Goal: Task Accomplishment & Management: Use online tool/utility

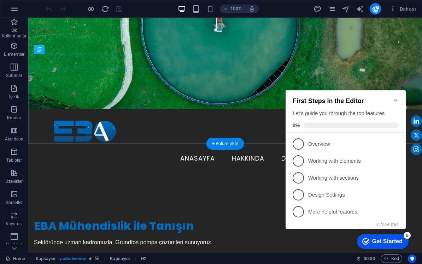
scroll to position [93, 0]
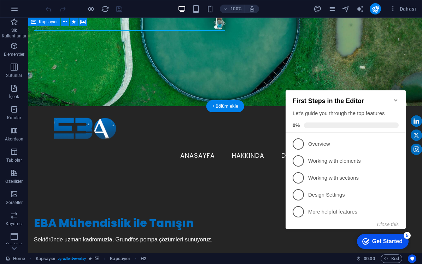
click at [395, 97] on icon "Minimize checklist" at bounding box center [396, 100] width 6 height 6
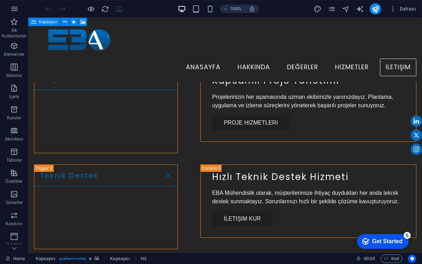
scroll to position [1434, 0]
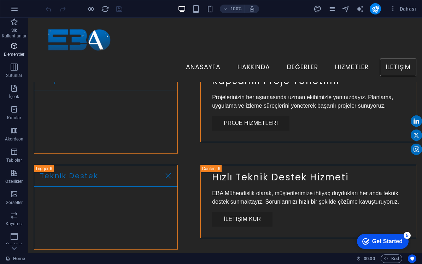
click at [17, 48] on icon "button" at bounding box center [14, 46] width 8 height 8
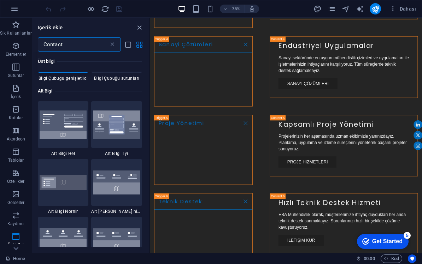
scroll to position [45, 0]
type input "Contact"
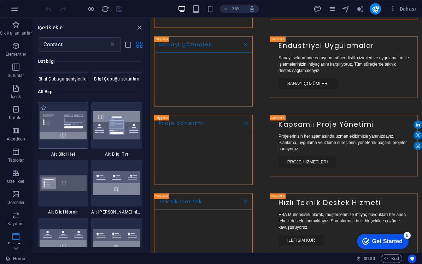
drag, startPoint x: 63, startPoint y: 129, endPoint x: 63, endPoint y: 120, distance: 8.8
drag, startPoint x: 205, startPoint y: 137, endPoint x: 189, endPoint y: 192, distance: 57.3
click at [50, 118] on img at bounding box center [63, 125] width 47 height 29
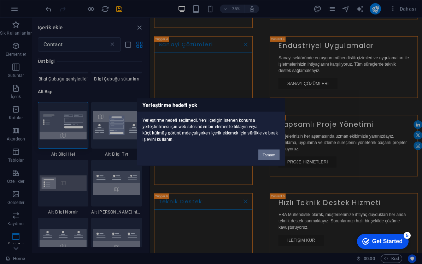
click at [274, 158] on button "Tamam" at bounding box center [268, 155] width 21 height 11
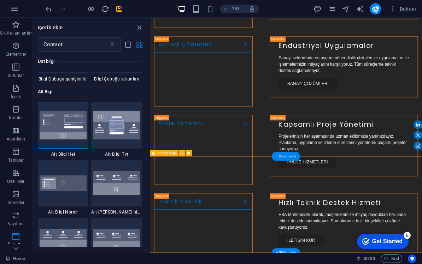
click at [287, 158] on div "+ Bölüm ekle" at bounding box center [286, 156] width 28 height 9
click at [289, 157] on div "+ Bölüm ekle" at bounding box center [286, 156] width 28 height 9
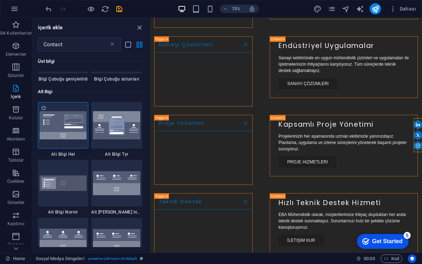
click at [59, 120] on img at bounding box center [63, 125] width 47 height 29
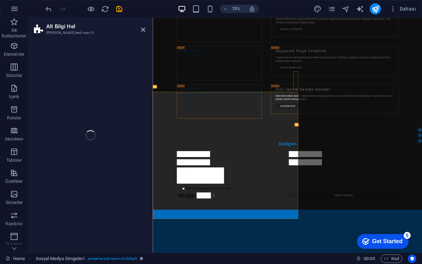
select select "%"
select select "rem"
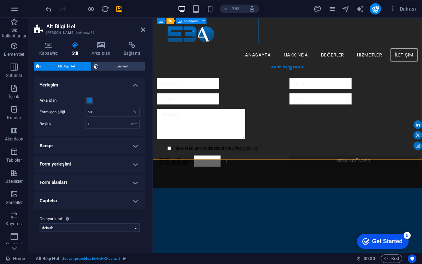
scroll to position [1704, 0]
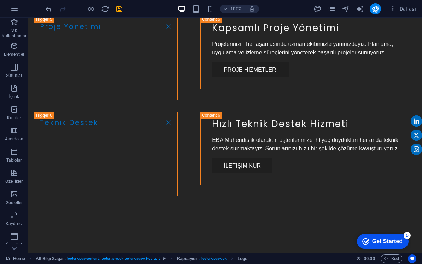
scroll to position [1535, 0]
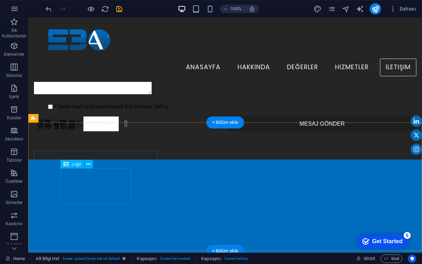
scroll to position [1752, 0]
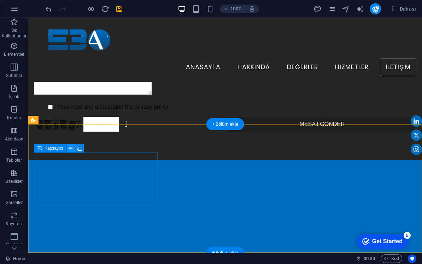
click at [68, 148] on button at bounding box center [70, 148] width 8 height 8
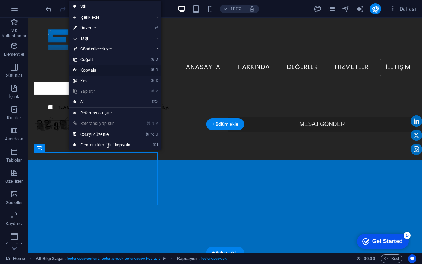
click at [109, 71] on link "⌘ C Kopyala" at bounding box center [102, 70] width 66 height 11
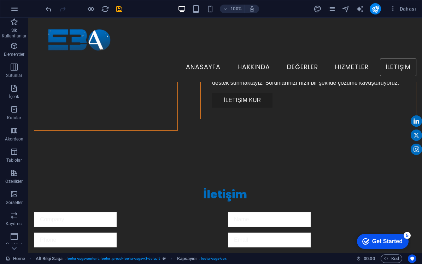
scroll to position [1545, 0]
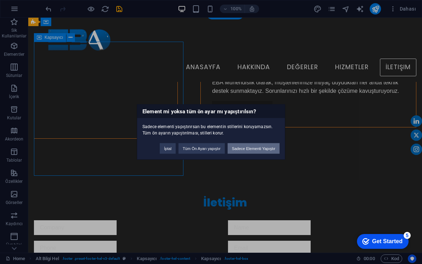
click at [251, 153] on button "Sadece Elementi Yapıştır" at bounding box center [253, 148] width 52 height 11
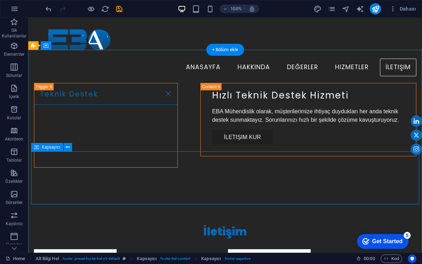
scroll to position [1514, 0]
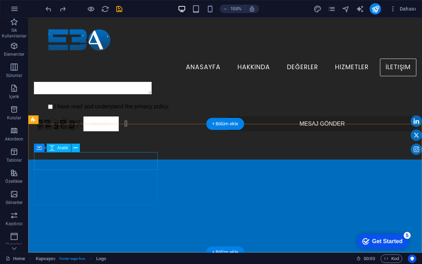
scroll to position [1752, 0]
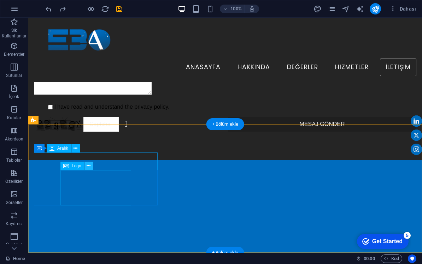
click at [89, 166] on icon at bounding box center [89, 165] width 4 height 7
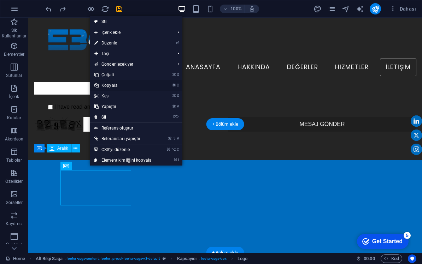
drag, startPoint x: 119, startPoint y: 86, endPoint x: 90, endPoint y: 69, distance: 33.3
click at [119, 86] on link "⌘ C Kopyala" at bounding box center [123, 85] width 66 height 11
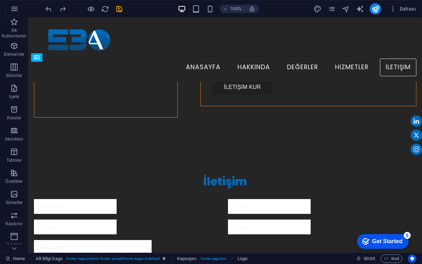
scroll to position [1558, 0]
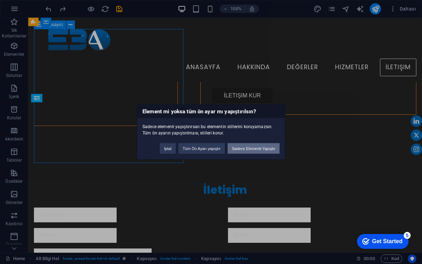
click at [236, 150] on button "Sadece Elementi Yapıştır" at bounding box center [253, 148] width 52 height 11
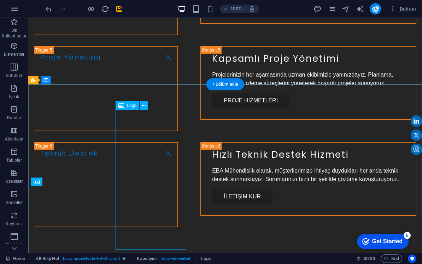
scroll to position [1474, 0]
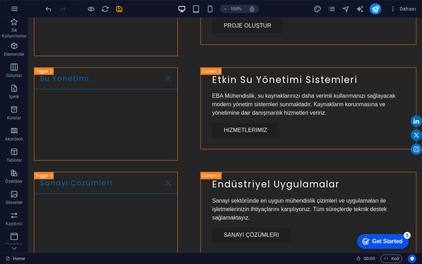
scroll to position [1241, 0]
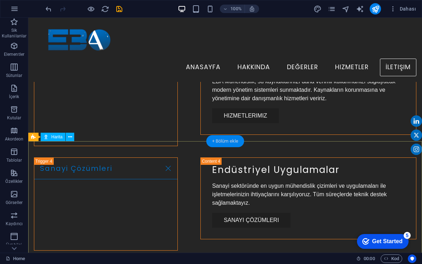
click at [228, 142] on div "+ Bölüm ekle" at bounding box center [225, 141] width 38 height 12
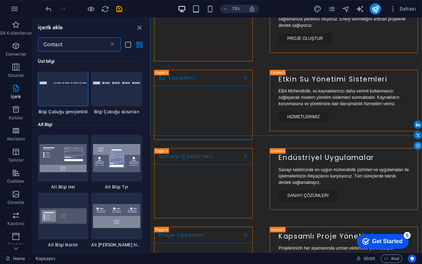
scroll to position [13, 0]
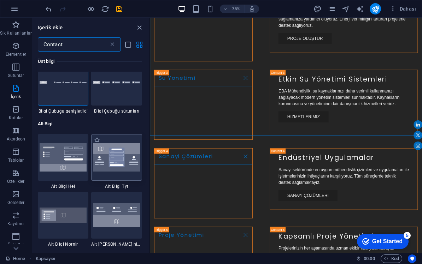
click at [119, 163] on img at bounding box center [116, 157] width 47 height 29
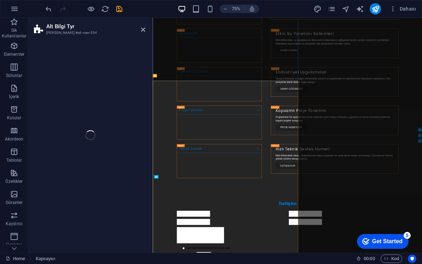
select select "rem"
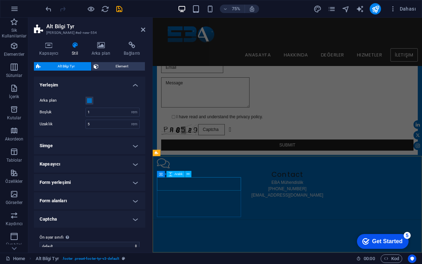
scroll to position [2116, 0]
click at [186, 154] on icon at bounding box center [184, 153] width 3 height 6
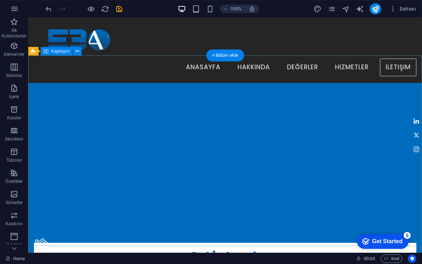
scroll to position [1827, 0]
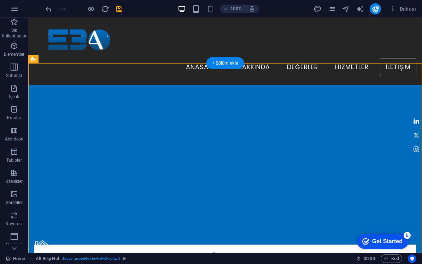
drag, startPoint x: 161, startPoint y: 103, endPoint x: 72, endPoint y: 187, distance: 121.7
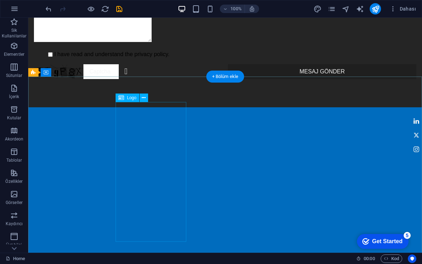
scroll to position [1830, 0]
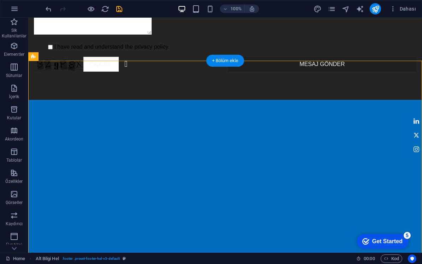
drag, startPoint x: 161, startPoint y: 100, endPoint x: 58, endPoint y: 96, distance: 102.9
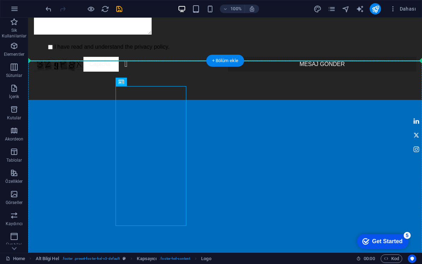
drag, startPoint x: 156, startPoint y: 100, endPoint x: 40, endPoint y: 80, distance: 117.6
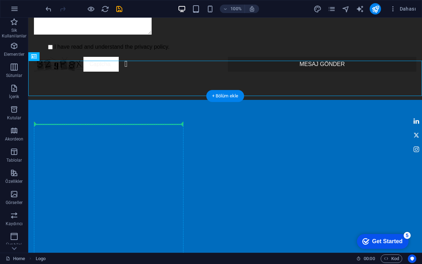
drag, startPoint x: 65, startPoint y: 74, endPoint x: 41, endPoint y: 127, distance: 58.2
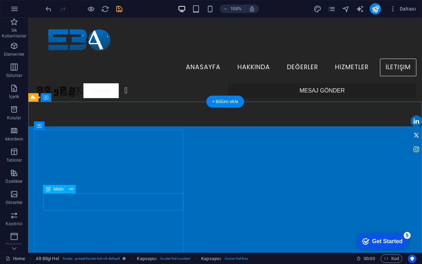
scroll to position [1784, 0]
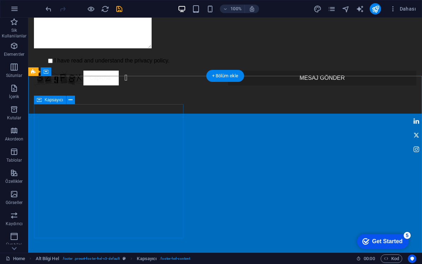
scroll to position [1817, 0]
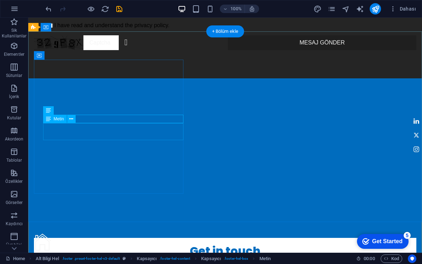
scroll to position [1859, 0]
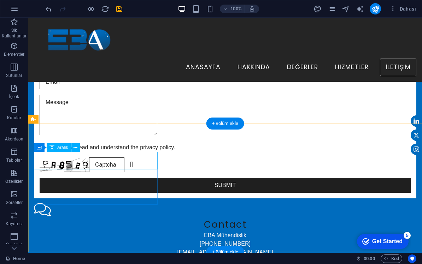
scroll to position [2084, 0]
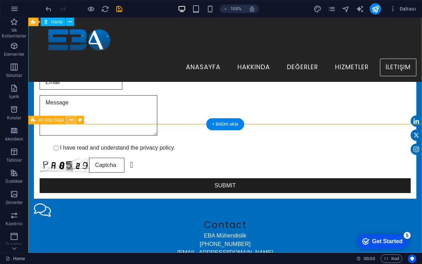
click at [70, 120] on icon at bounding box center [71, 120] width 4 height 7
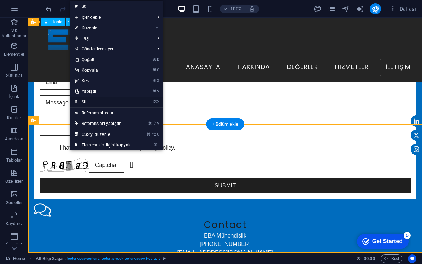
click at [96, 103] on link "⌦ Sil" at bounding box center [103, 102] width 66 height 11
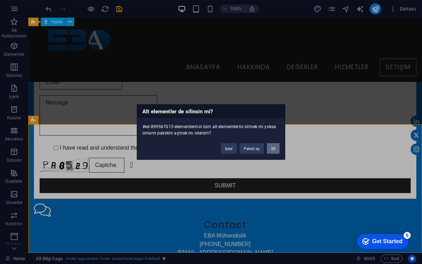
click at [271, 149] on button "Sil" at bounding box center [273, 148] width 13 height 11
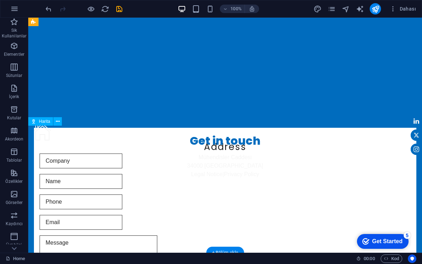
scroll to position [1955, 0]
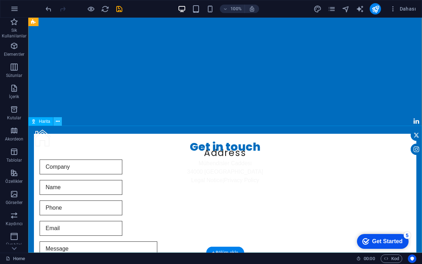
click at [60, 123] on button at bounding box center [57, 121] width 8 height 8
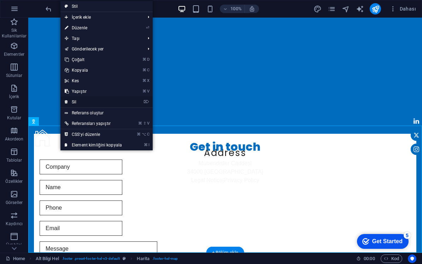
click at [86, 102] on link "⌦ Sil" at bounding box center [93, 102] width 66 height 11
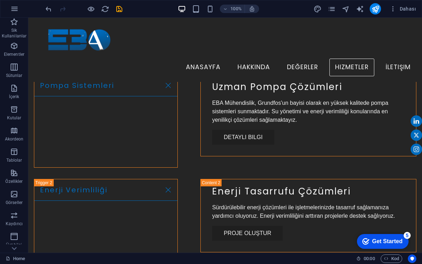
scroll to position [1012, 0]
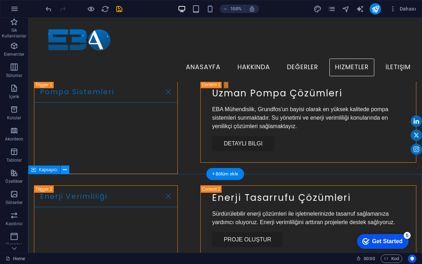
click at [65, 172] on icon at bounding box center [65, 169] width 4 height 7
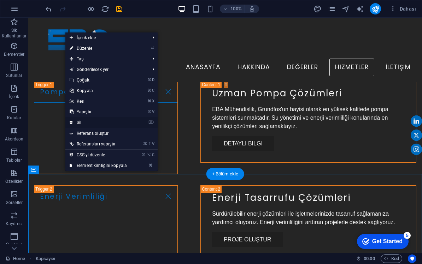
click at [91, 119] on link "⌦ Sil" at bounding box center [98, 122] width 66 height 11
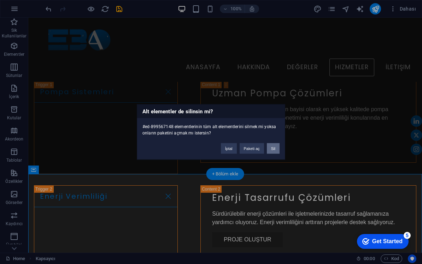
click at [276, 148] on button "Sil" at bounding box center [273, 148] width 13 height 11
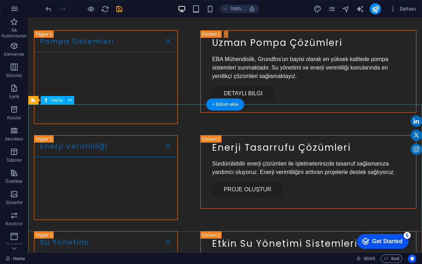
scroll to position [1103, 0]
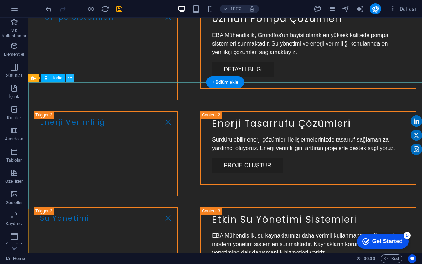
click at [70, 82] on icon at bounding box center [70, 78] width 4 height 7
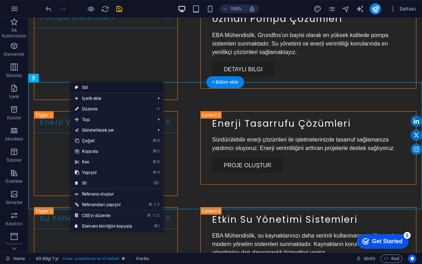
click at [89, 87] on link "Stil" at bounding box center [117, 87] width 92 height 11
select select "rem"
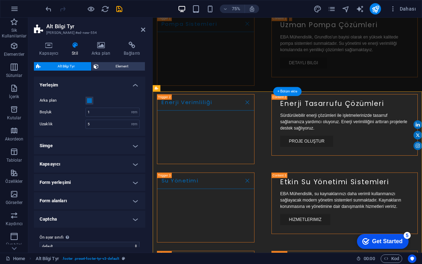
click at [142, 35] on header "Alt Bilgi Tyr Ön ayar #ed-new-554" at bounding box center [89, 27] width 111 height 18
click at [142, 30] on icon at bounding box center [143, 30] width 4 height 6
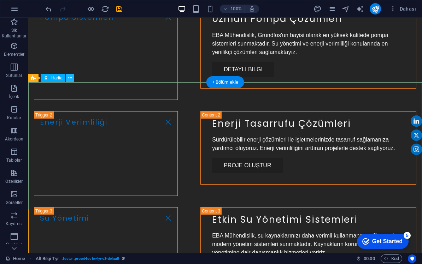
click at [70, 78] on icon at bounding box center [70, 78] width 4 height 7
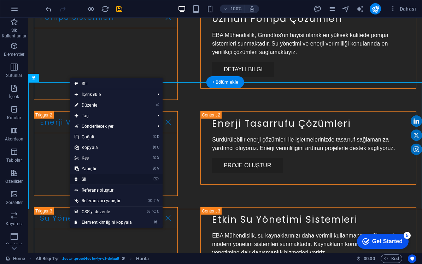
click at [93, 182] on link "⌦ Sil" at bounding box center [103, 179] width 66 height 11
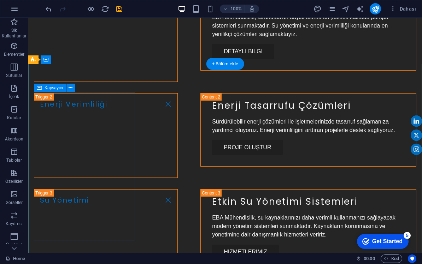
scroll to position [1122, 0]
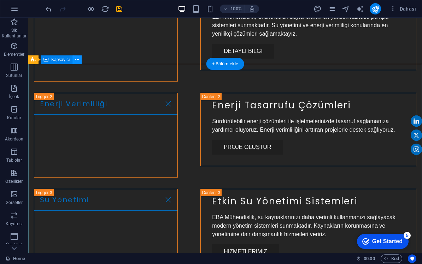
click at [77, 63] on icon at bounding box center [77, 59] width 4 height 7
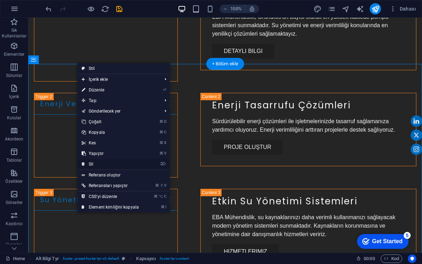
click at [99, 163] on link "⌦ Sil" at bounding box center [110, 164] width 66 height 11
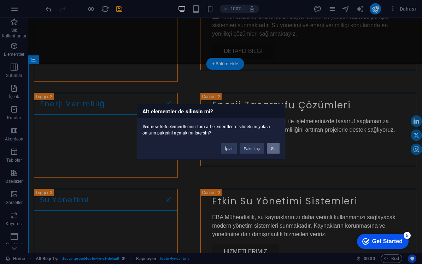
click at [273, 149] on button "Sil" at bounding box center [273, 148] width 13 height 11
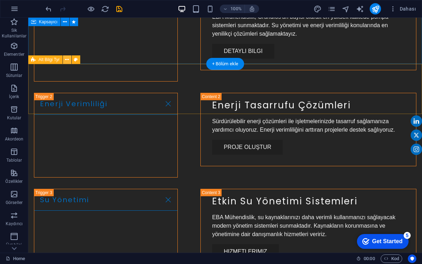
click at [67, 61] on icon at bounding box center [67, 59] width 4 height 7
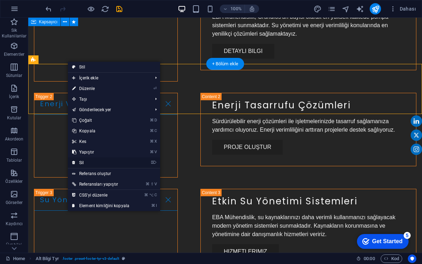
click at [82, 163] on link "⌦ Sil" at bounding box center [101, 163] width 66 height 11
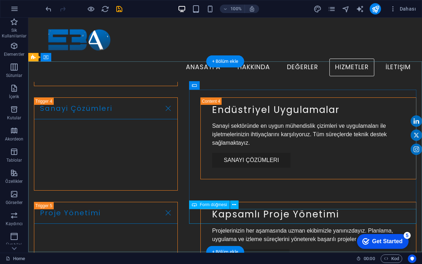
scroll to position [1300, 0]
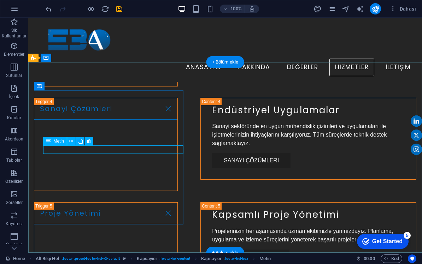
click at [88, 142] on icon at bounding box center [89, 141] width 4 height 7
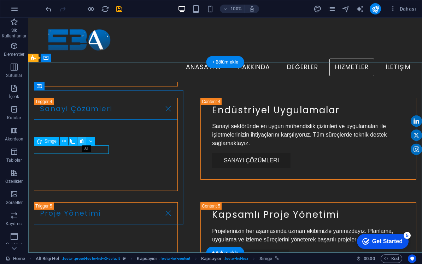
click at [81, 142] on icon at bounding box center [82, 141] width 4 height 7
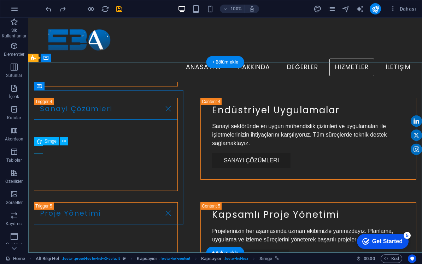
click at [70, 141] on icon at bounding box center [71, 141] width 4 height 7
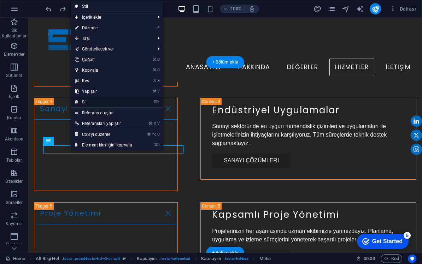
click at [89, 104] on link "⌦ Sil" at bounding box center [104, 102] width 66 height 11
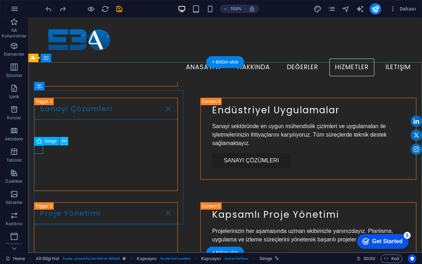
click at [62, 141] on icon at bounding box center [64, 141] width 4 height 7
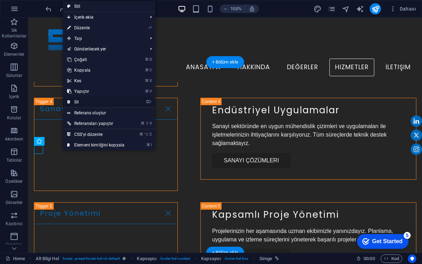
click at [83, 103] on link "⌦ Sil" at bounding box center [96, 102] width 66 height 11
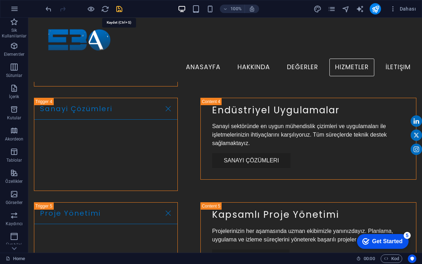
click at [117, 11] on icon "save" at bounding box center [119, 9] width 8 height 8
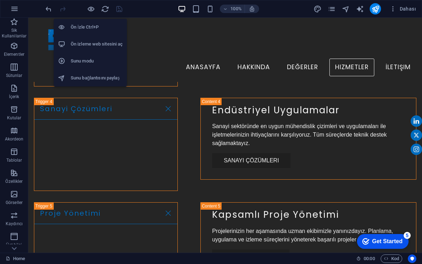
click at [94, 44] on h6 "Ön izleme web sitesini aç" at bounding box center [97, 44] width 52 height 8
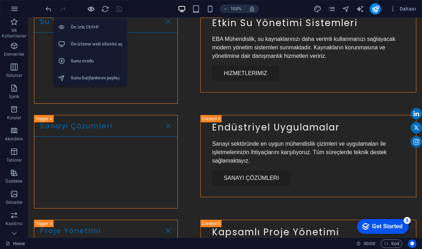
click at [89, 9] on icon "button" at bounding box center [91, 9] width 8 height 8
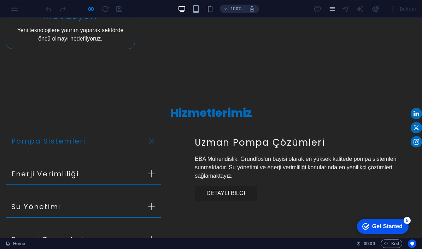
scroll to position [901, 0]
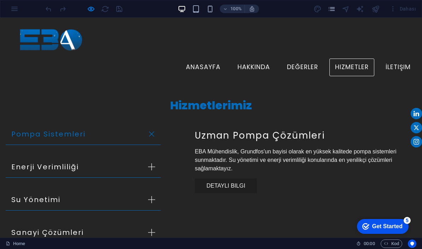
checkbox input "true"
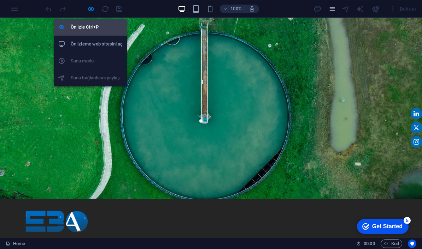
scroll to position [0, 0]
click at [90, 9] on icon "button" at bounding box center [91, 9] width 8 height 8
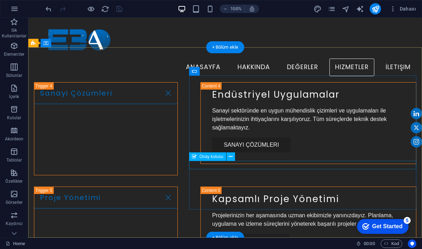
scroll to position [1315, 0]
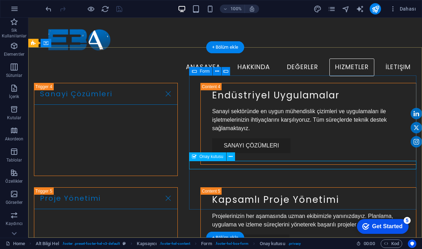
click at [207, 159] on span "Onay kutusu" at bounding box center [211, 157] width 24 height 4
click at [197, 158] on div "Onay kutusu" at bounding box center [207, 157] width 37 height 8
click at [231, 158] on icon at bounding box center [231, 156] width 4 height 7
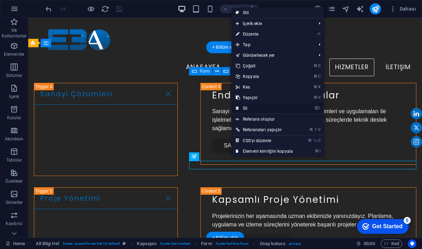
click at [249, 107] on link "⌦ Sil" at bounding box center [264, 108] width 66 height 11
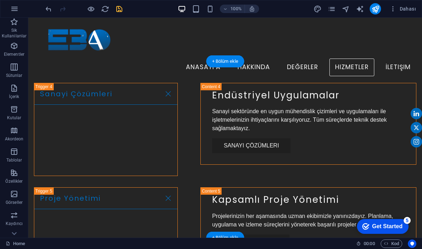
scroll to position [1301, 0]
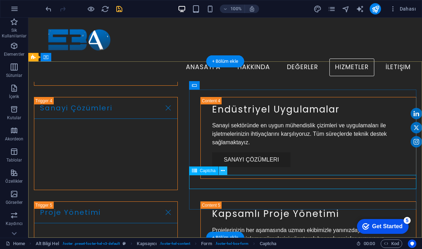
click at [222, 171] on icon at bounding box center [223, 170] width 4 height 7
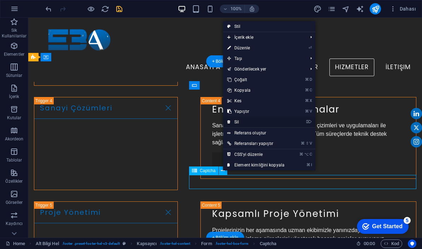
click at [238, 123] on link "⌦ Sil" at bounding box center [256, 122] width 66 height 11
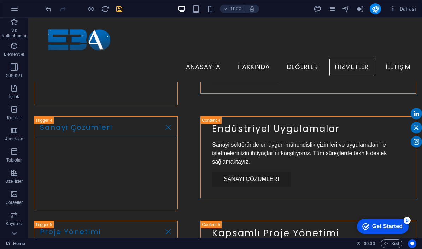
scroll to position [1281, 0]
click at [121, 7] on icon "save" at bounding box center [119, 9] width 8 height 8
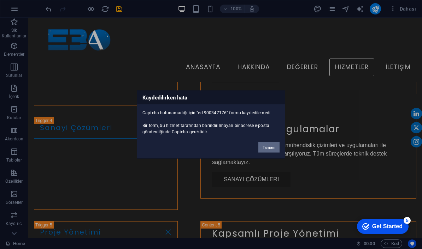
click at [265, 150] on button "Tamam" at bounding box center [268, 147] width 21 height 11
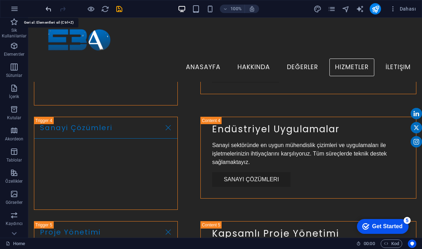
click at [46, 9] on icon "undo" at bounding box center [49, 9] width 8 height 8
click at [117, 12] on icon "save" at bounding box center [119, 9] width 8 height 8
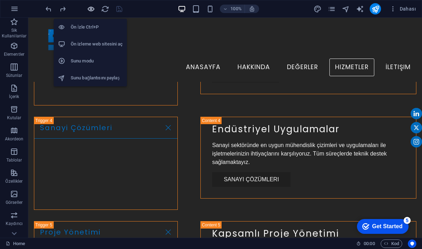
click at [93, 8] on icon "button" at bounding box center [91, 9] width 8 height 8
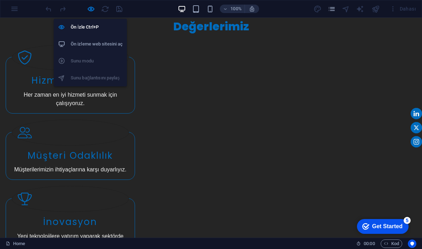
click at [92, 45] on h6 "Ön izleme web sitesini aç" at bounding box center [97, 44] width 52 height 8
click at [93, 10] on icon "button" at bounding box center [91, 9] width 8 height 8
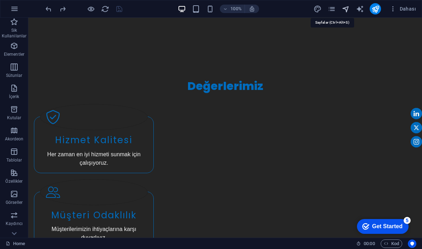
click at [349, 7] on icon "navigator" at bounding box center [346, 9] width 8 height 8
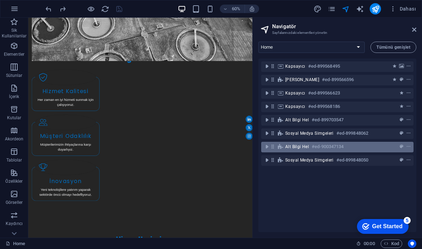
click at [296, 146] on span "Alt Bilgi Hel" at bounding box center [297, 147] width 24 height 6
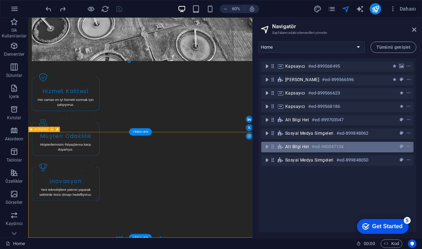
scroll to position [1179, 0]
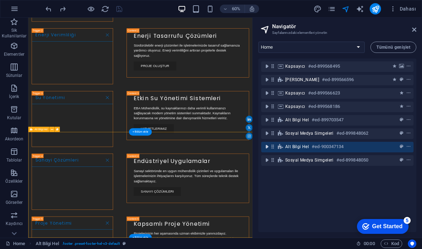
click at [267, 148] on icon "toggle-expand" at bounding box center [266, 146] width 7 height 7
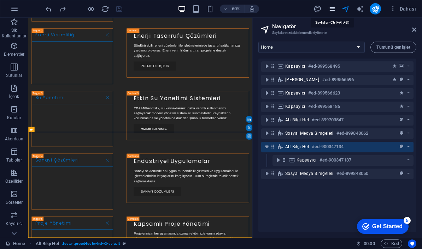
click at [333, 8] on icon "pages" at bounding box center [331, 9] width 8 height 8
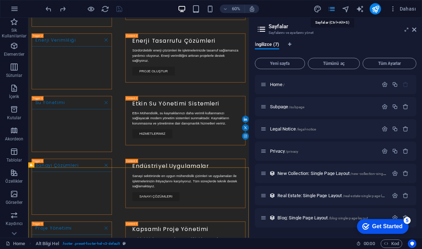
scroll to position [1129, 0]
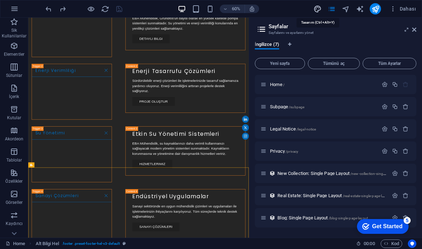
click at [318, 10] on icon "design" at bounding box center [317, 9] width 8 height 8
select select "px"
select select "200"
select select "px"
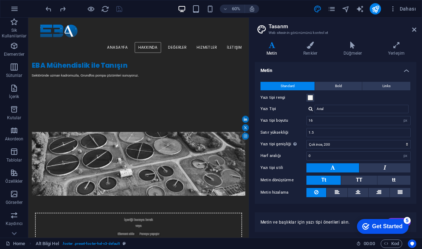
scroll to position [174, 0]
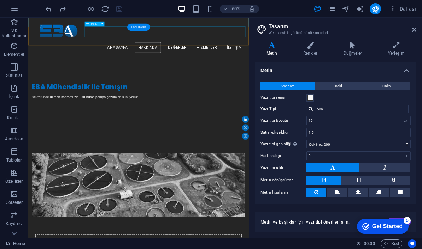
click at [270, 59] on nav "Anasayfa Hakkında Değerler Hizmetler İletişim" at bounding box center [212, 68] width 356 height 18
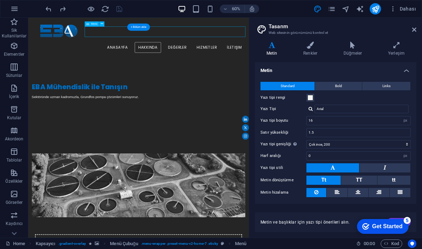
click at [270, 59] on nav "Anasayfa Hakkında Değerler Hizmetler İletişim" at bounding box center [212, 68] width 356 height 18
select select
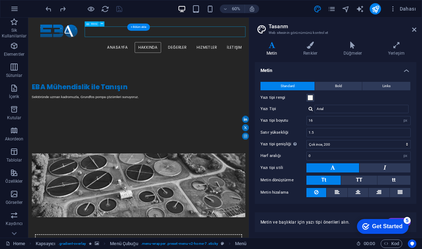
select select
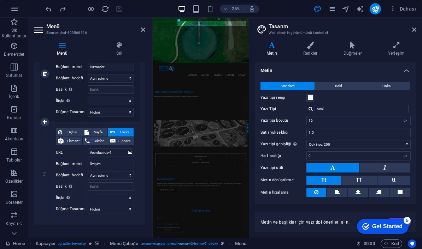
scroll to position [396, 0]
click at [414, 32] on icon at bounding box center [414, 30] width 4 height 6
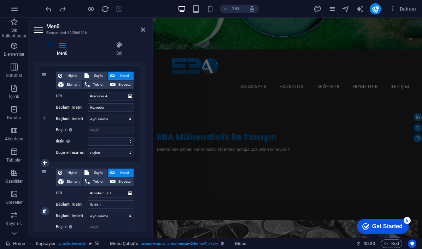
scroll to position [364, 0]
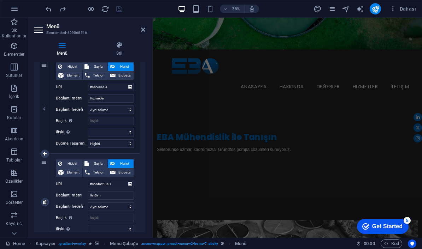
click at [120, 162] on span "Harici" at bounding box center [124, 164] width 14 height 8
click at [131, 187] on icon at bounding box center [130, 185] width 4 height 8
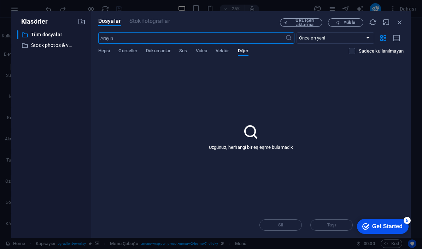
scroll to position [0, 0]
click at [399, 19] on icon "button" at bounding box center [400, 22] width 8 height 8
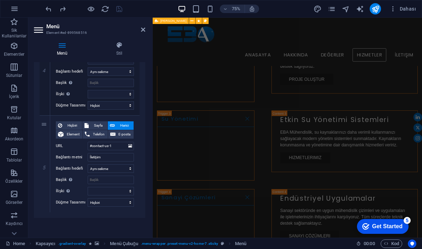
scroll to position [1142, 0]
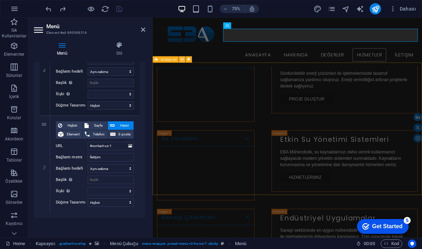
click at [183, 57] on icon at bounding box center [182, 60] width 3 height 6
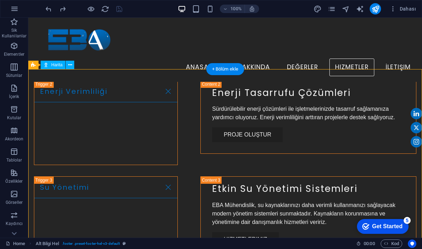
scroll to position [1115, 0]
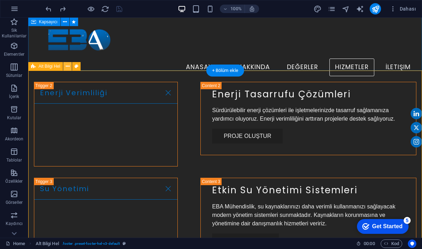
click at [66, 67] on icon at bounding box center [68, 66] width 4 height 7
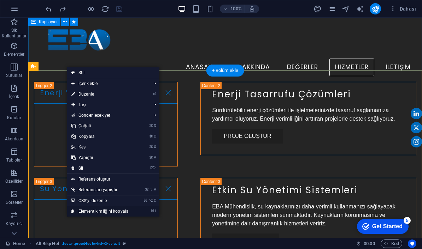
click at [113, 212] on link "⌘ I Element kimliğini kopyala" at bounding box center [100, 211] width 66 height 11
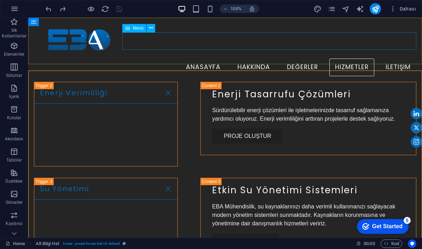
click at [220, 59] on nav "Anasayfa Hakkında Değerler Hizmetler İletişim" at bounding box center [225, 68] width 382 height 18
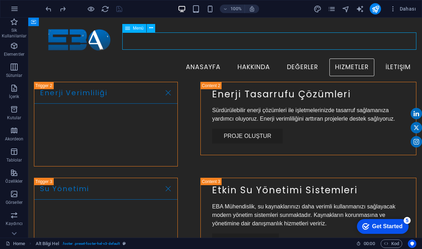
click at [220, 59] on nav "Anasayfa Hakkında Değerler Hizmetler İletişim" at bounding box center [225, 68] width 382 height 18
select select
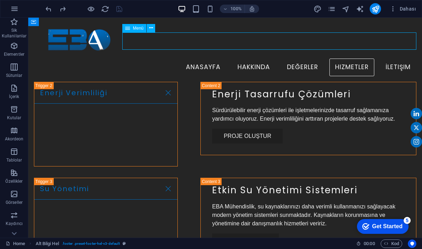
select select
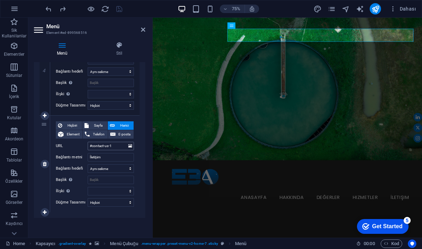
scroll to position [402, 0]
click at [113, 146] on input "#contact-us-1" at bounding box center [111, 146] width 46 height 8
click at [112, 179] on input "Başlık Ek bağlantı tanımının bağlantı metniyle aynı olmaması gerekir. Başlık, g…" at bounding box center [111, 180] width 46 height 8
paste input "#ed-899703547"
select select
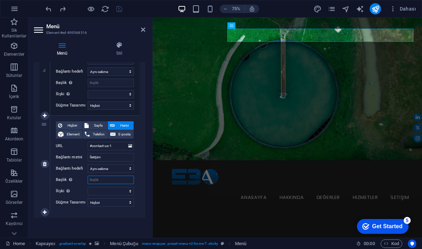
select select
type input "#ed-899703547"
select select
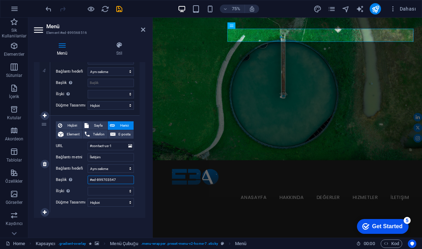
select select
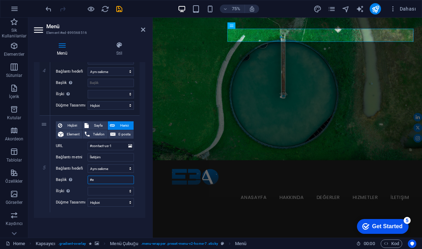
type input "#"
select select
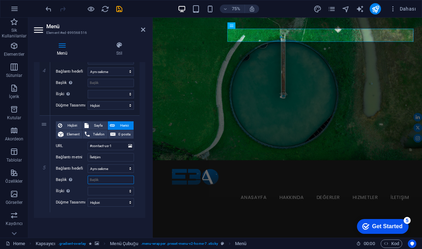
select select
click at [116, 147] on input "#contact-us-1" at bounding box center [111, 146] width 46 height 8
type input "#"
paste input "#ed-899703547"
select select
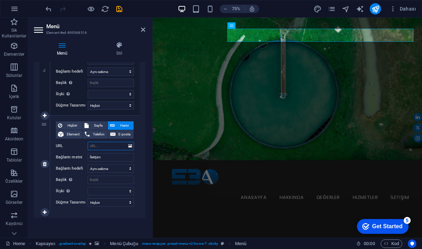
select select
type input "#ed-899703547"
select select
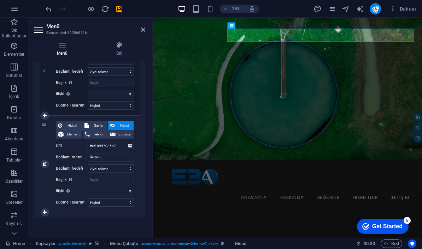
select select
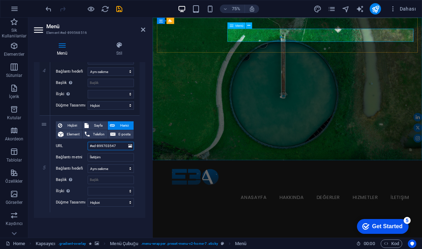
type input "#ed-899703547"
click at [119, 11] on icon "save" at bounding box center [119, 9] width 8 height 8
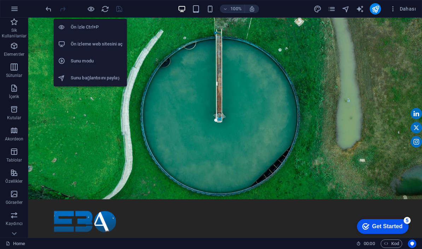
click at [87, 43] on h6 "Ön izleme web sitesini aç" at bounding box center [97, 44] width 52 height 8
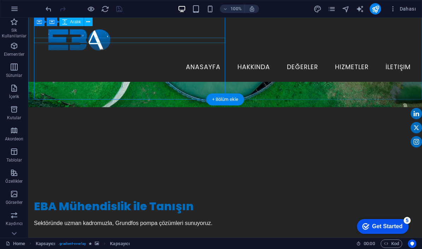
scroll to position [72, 0]
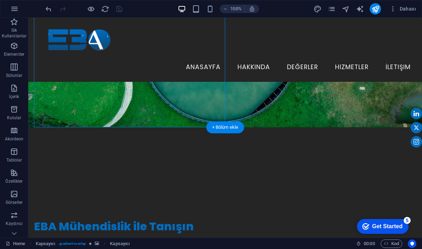
click at [32, 84] on figure at bounding box center [224, 37] width 393 height 182
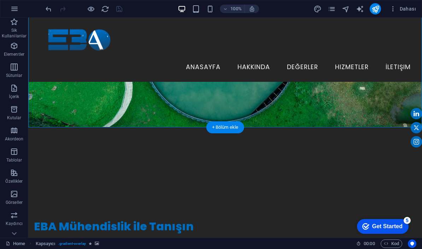
click at [280, 96] on figure at bounding box center [224, 37] width 393 height 182
select select "header"
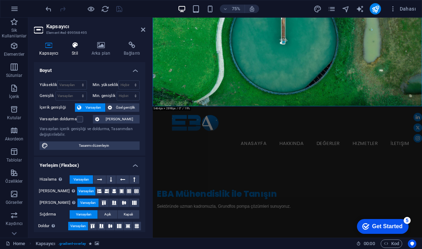
click at [79, 47] on icon at bounding box center [74, 45] width 17 height 7
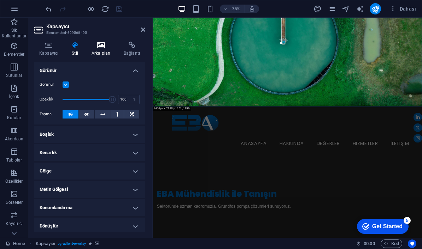
scroll to position [0, 0]
click at [97, 46] on icon at bounding box center [100, 45] width 29 height 7
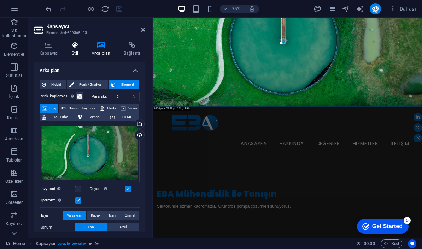
click at [78, 49] on h4 "Stil" at bounding box center [76, 49] width 20 height 15
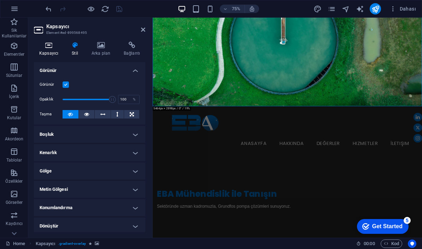
click at [53, 51] on h4 "Kapsayıcı" at bounding box center [50, 49] width 32 height 15
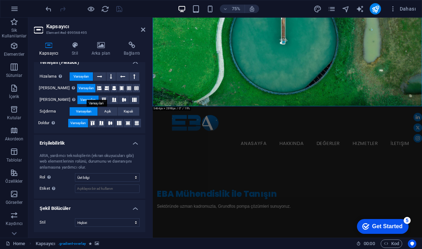
scroll to position [102, 0]
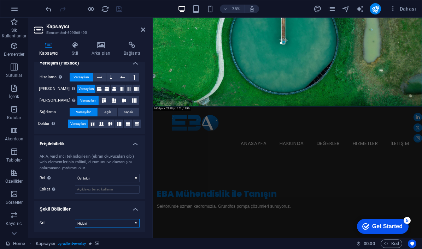
click at [91, 219] on select "Hiçbiri Üçgen Kare Çapraz Çokgen 1 Çokgen 2 Zikzak Çoklu Zikzaklar Dalgalar Çok…" at bounding box center [107, 223] width 65 height 8
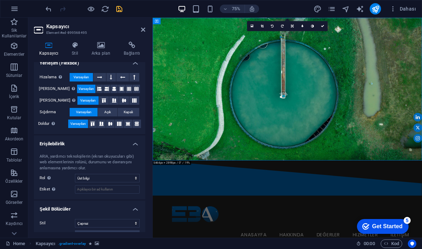
scroll to position [0, 0]
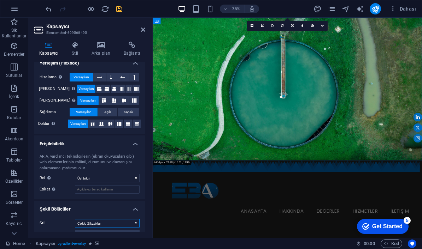
select select "waves"
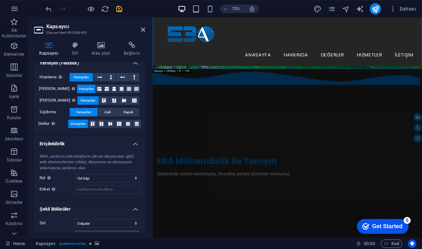
scroll to position [122, 0]
click at [73, 48] on icon at bounding box center [74, 45] width 17 height 7
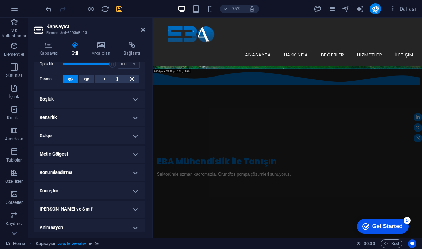
scroll to position [36, 0]
click at [84, 137] on h4 "Gölge" at bounding box center [89, 135] width 111 height 17
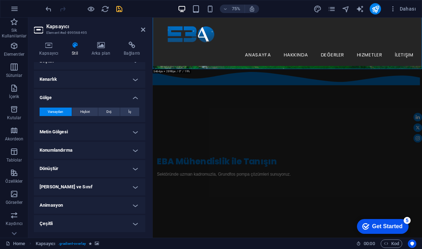
scroll to position [73, 0]
click at [91, 207] on h4 "Animasyon" at bounding box center [89, 205] width 111 height 17
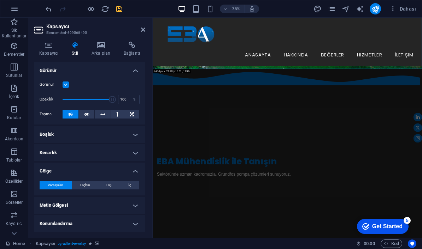
scroll to position [0, 0]
click at [102, 47] on icon at bounding box center [100, 45] width 29 height 7
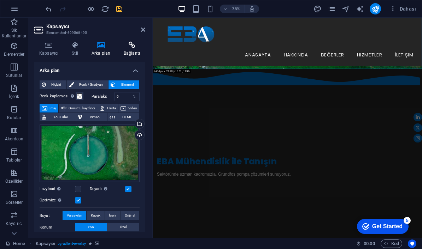
click at [135, 47] on icon at bounding box center [131, 45] width 27 height 7
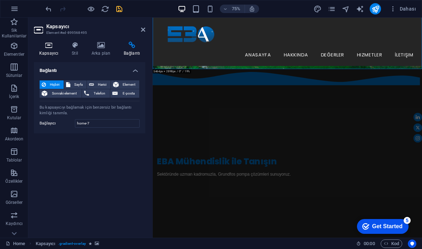
click at [45, 48] on icon at bounding box center [49, 45] width 30 height 7
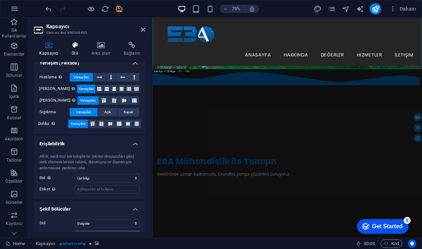
click at [76, 47] on icon at bounding box center [74, 45] width 17 height 7
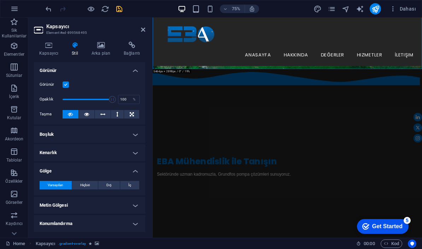
scroll to position [11, 0]
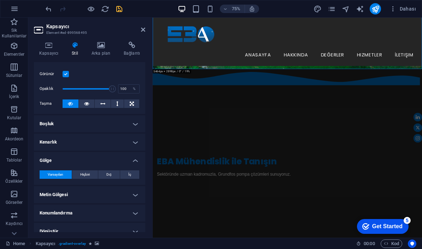
click at [111, 126] on h4 "Boşluk" at bounding box center [89, 124] width 111 height 17
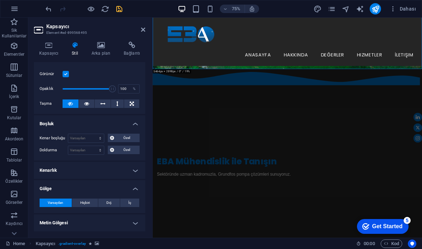
click at [110, 171] on h4 "Kenarlık" at bounding box center [89, 170] width 111 height 17
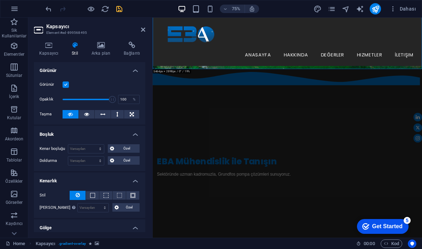
scroll to position [0, 0]
click at [101, 44] on icon at bounding box center [100, 45] width 29 height 7
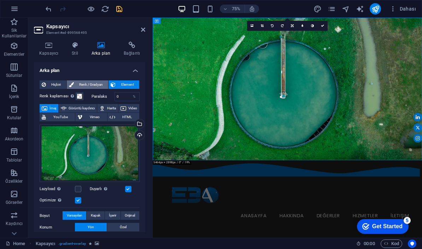
click at [98, 86] on span "Renk / Gradyan" at bounding box center [91, 85] width 30 height 8
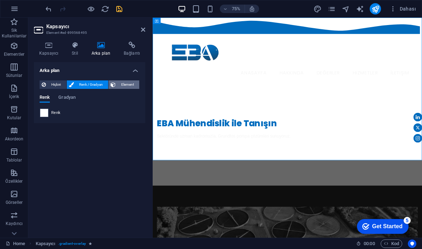
click at [121, 81] on span "Element" at bounding box center [127, 85] width 19 height 8
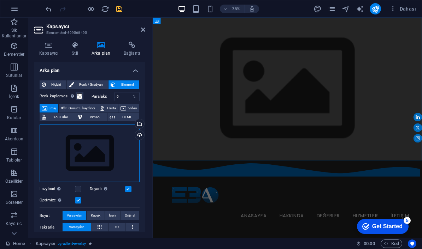
click at [108, 151] on div "Dosyaları buraya sürükleyin, dosyaları seçmek için tıklayın veya Dosyalardan ya…" at bounding box center [90, 154] width 100 height 58
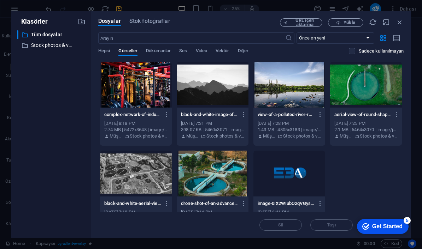
click at [108, 151] on div at bounding box center [136, 174] width 72 height 46
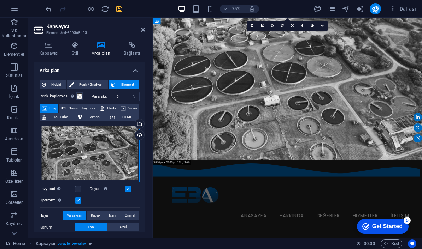
click at [97, 143] on div "Dosyaları buraya sürükleyin, dosyaları seçmek için tıklayın veya Dosyalardan ya…" at bounding box center [90, 154] width 100 height 58
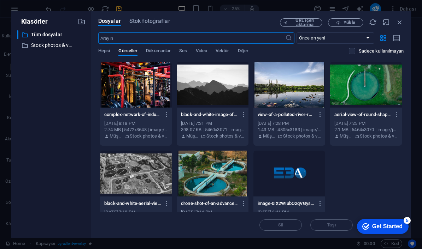
click at [97, 143] on div "Dosyalar Stok fotoğraflar URL içeri aktarma Yükle ​ Önce en yeni Önce en eski A…" at bounding box center [250, 124] width 319 height 227
click at [359, 88] on div at bounding box center [366, 85] width 72 height 46
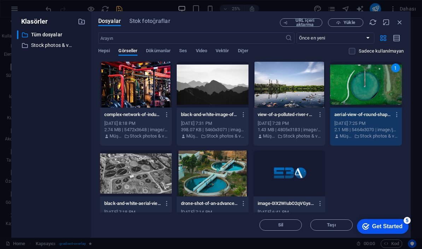
click at [367, 90] on div "1" at bounding box center [366, 85] width 72 height 46
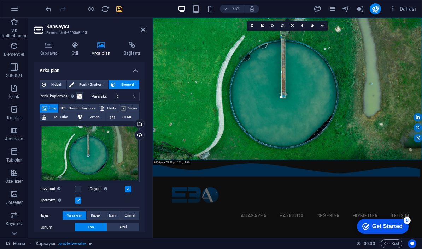
click at [375, 141] on figure at bounding box center [332, 113] width 359 height 190
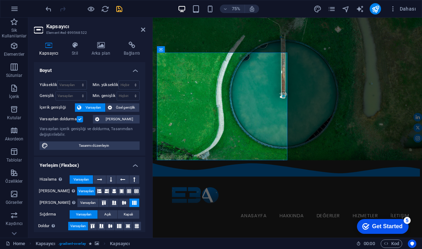
click at [421, 149] on figure at bounding box center [332, 113] width 359 height 190
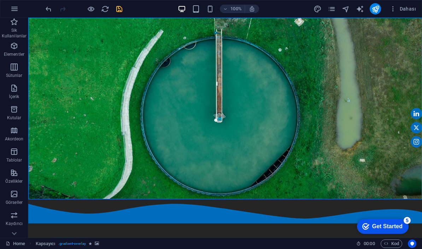
click at [330, 114] on figure at bounding box center [224, 109] width 393 height 182
drag, startPoint x: 330, startPoint y: 115, endPoint x: 264, endPoint y: 147, distance: 73.0
click at [330, 115] on figure at bounding box center [224, 109] width 393 height 182
select select "header"
select select "waves"
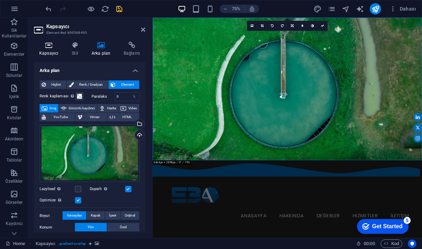
click at [42, 48] on icon at bounding box center [49, 45] width 30 height 7
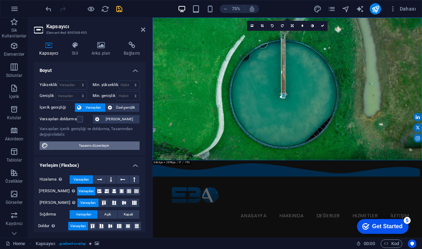
click at [106, 146] on span "Tasarımı düzenleyin" at bounding box center [93, 146] width 87 height 8
select select "rem"
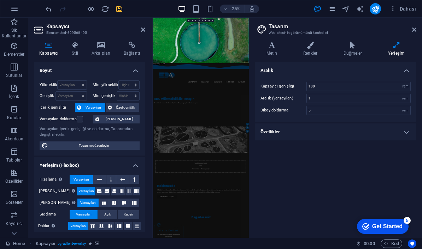
click at [338, 136] on h4 "Özellikler" at bounding box center [335, 132] width 161 height 17
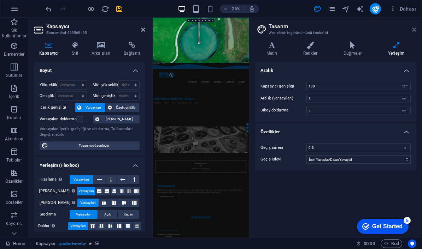
click at [414, 27] on icon at bounding box center [414, 30] width 4 height 6
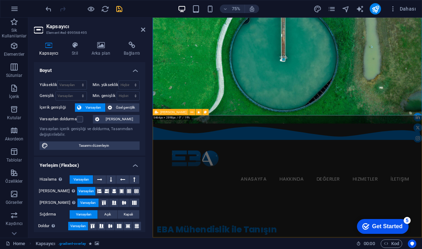
scroll to position [61, 0]
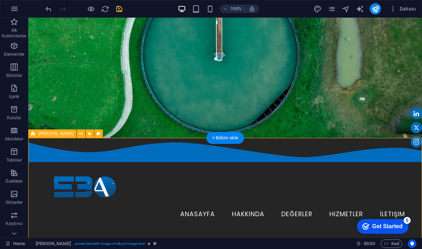
drag, startPoint x: 284, startPoint y: 160, endPoint x: 204, endPoint y: 207, distance: 93.4
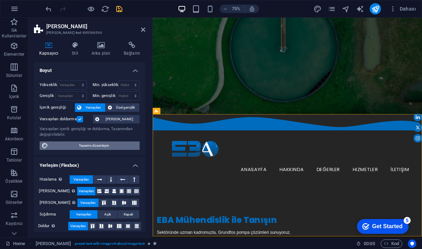
click at [93, 142] on span "Tasarımı düzenleyin" at bounding box center [93, 146] width 87 height 8
select select "rem"
select select "ease-in-out"
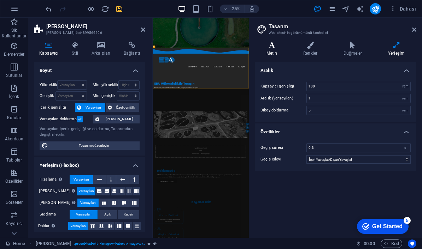
click at [272, 45] on icon at bounding box center [272, 45] width 34 height 7
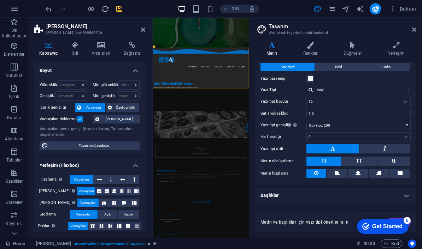
scroll to position [19, 0]
click at [334, 68] on button "Bold" at bounding box center [338, 67] width 47 height 8
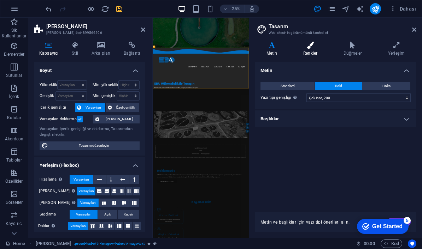
click at [304, 47] on icon at bounding box center [309, 45] width 37 height 7
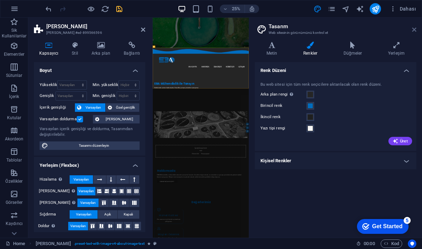
click at [413, 27] on icon at bounding box center [414, 30] width 4 height 6
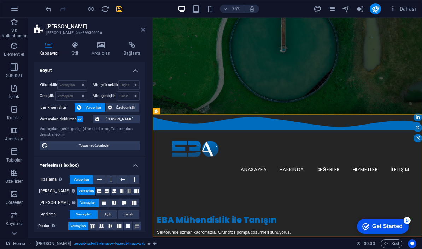
click at [142, 32] on icon at bounding box center [143, 30] width 4 height 6
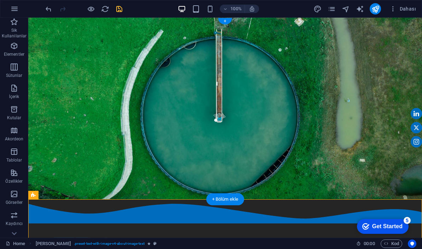
click at [258, 119] on figure at bounding box center [224, 109] width 393 height 182
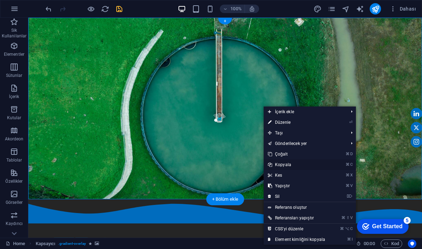
drag, startPoint x: 282, startPoint y: 163, endPoint x: 253, endPoint y: 146, distance: 33.3
click at [282, 163] on link "⌘ C Kopyala" at bounding box center [297, 165] width 66 height 11
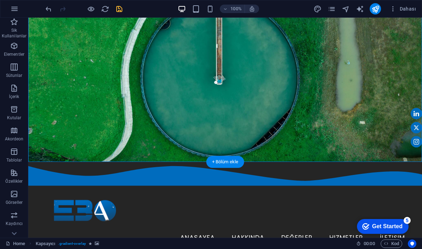
scroll to position [38, 0]
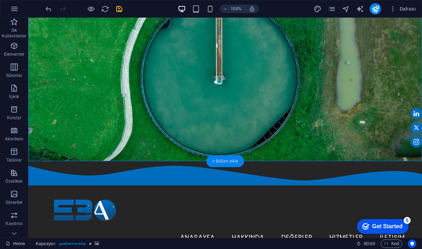
click at [233, 161] on div "+ Bölüm ekle" at bounding box center [225, 161] width 38 height 12
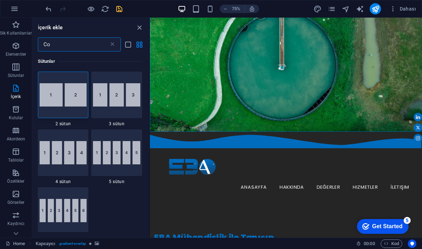
type input "C"
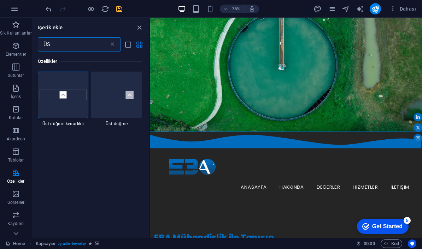
type input "Ü"
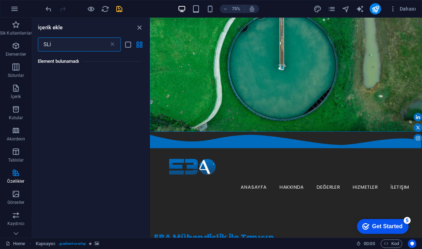
type input "SL"
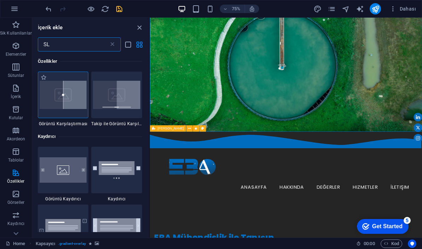
click at [71, 95] on img at bounding box center [63, 95] width 47 height 29
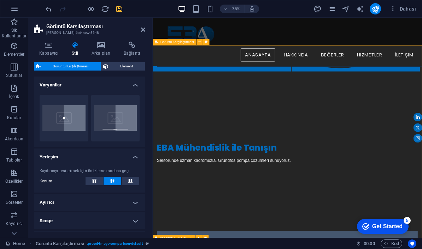
scroll to position [140, 0]
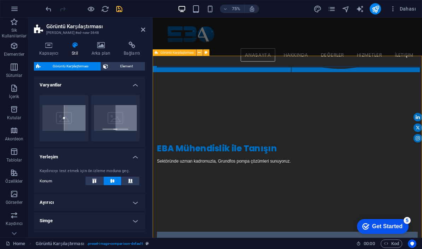
click at [202, 53] on button at bounding box center [199, 52] width 6 height 6
click at [200, 53] on icon at bounding box center [199, 53] width 3 height 6
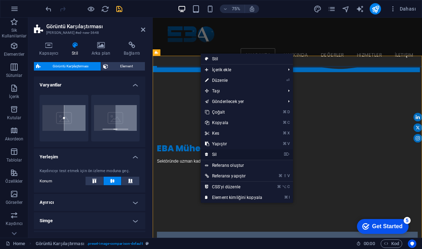
click at [218, 154] on link "⌦ Sil" at bounding box center [234, 154] width 66 height 11
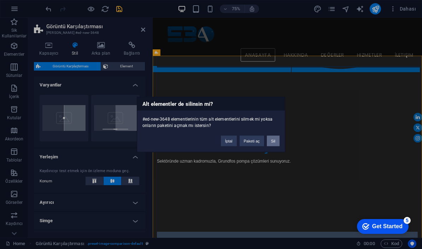
drag, startPoint x: 270, startPoint y: 142, endPoint x: 242, endPoint y: 125, distance: 33.3
click at [270, 142] on button "Sil" at bounding box center [273, 141] width 13 height 11
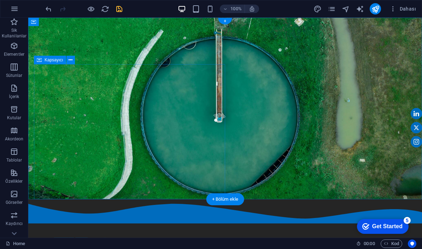
scroll to position [0, 0]
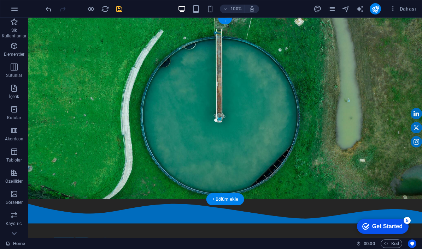
click at [264, 94] on figure at bounding box center [224, 109] width 393 height 182
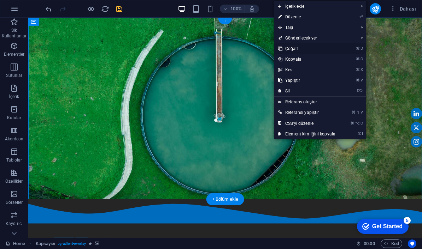
click at [298, 48] on link "⌘ D Çoğalt" at bounding box center [307, 48] width 66 height 11
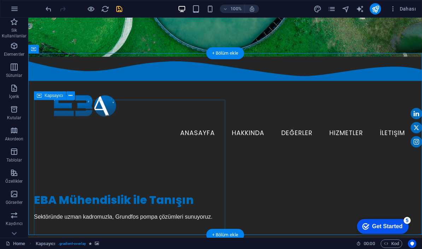
scroll to position [149, 0]
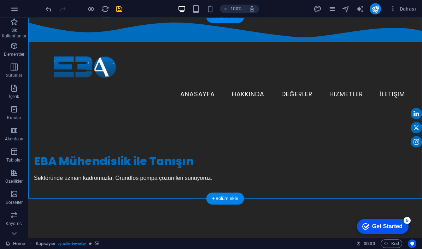
scroll to position [183, 0]
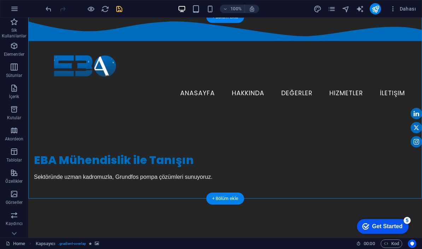
drag, startPoint x: 287, startPoint y: 91, endPoint x: 159, endPoint y: 72, distance: 129.2
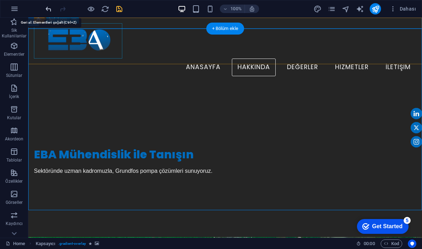
click at [48, 8] on icon "undo" at bounding box center [49, 9] width 8 height 8
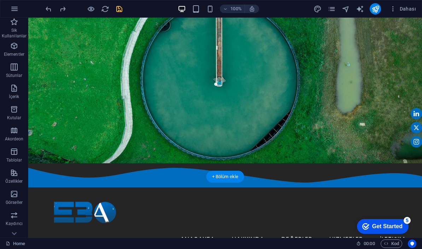
scroll to position [3, 0]
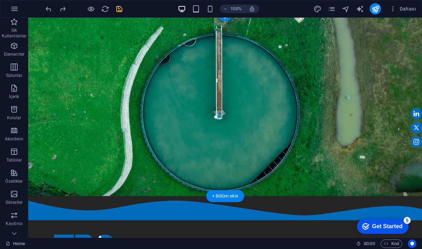
click at [295, 82] on figure at bounding box center [224, 105] width 393 height 182
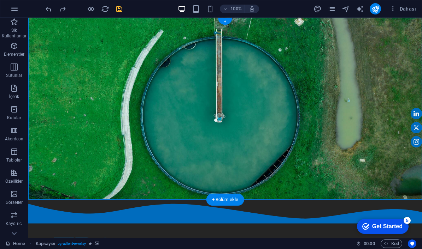
scroll to position [0, 0]
click at [31, 28] on figure at bounding box center [224, 109] width 393 height 182
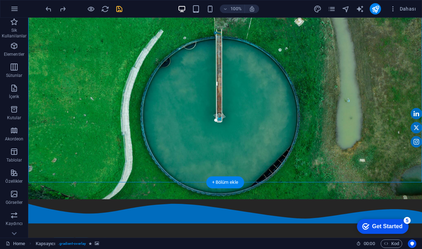
scroll to position [35, 0]
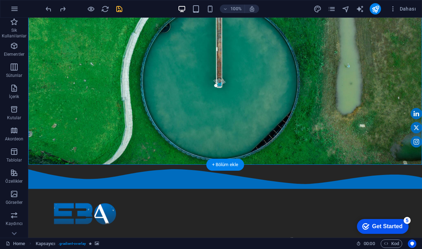
click at [314, 83] on figure at bounding box center [224, 74] width 393 height 182
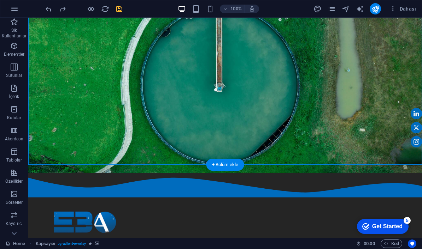
select select "header"
select select "waves"
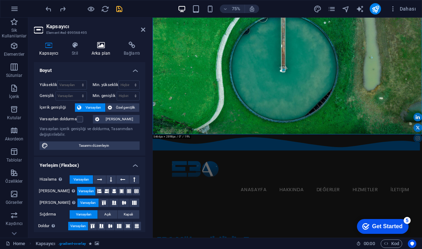
click at [106, 46] on icon at bounding box center [100, 45] width 29 height 7
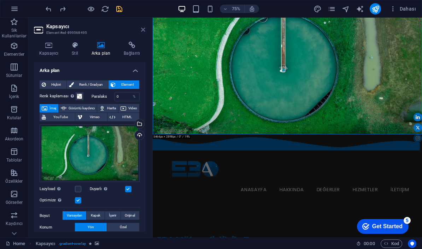
click at [142, 28] on icon at bounding box center [143, 30] width 4 height 6
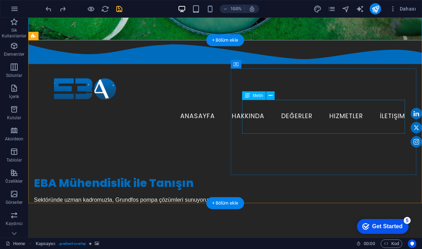
scroll to position [159, 0]
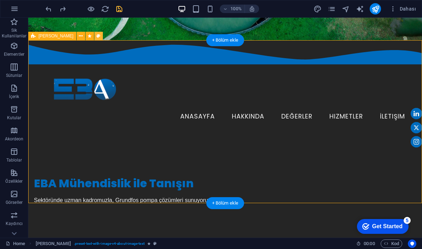
click at [94, 36] on button at bounding box center [98, 36] width 8 height 8
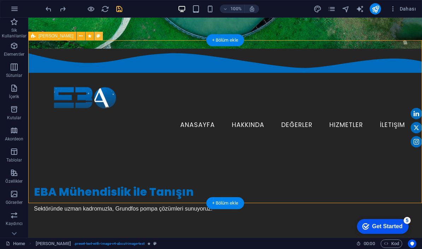
select select "rem"
select select "px"
select select "preset-text-with-image-v4-about-image-text"
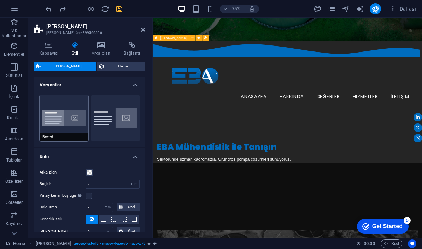
click at [75, 118] on button "Boxed" at bounding box center [64, 118] width 49 height 47
type input "0"
type input "2.5"
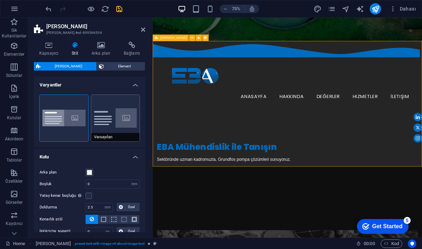
click at [116, 123] on button "Varsayılan" at bounding box center [115, 118] width 49 height 47
type input "2"
type input "0"
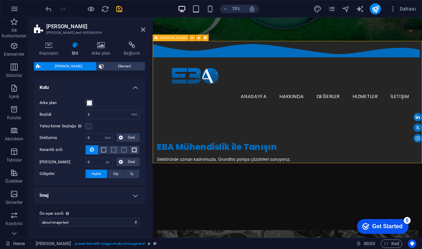
scroll to position [69, 0]
click at [121, 225] on select "boxed default about-image-text services-5 Ön ayar sınıfı ekle" at bounding box center [90, 223] width 100 height 8
select select "preset-text-with-image-v4-services-5"
type input "4"
select select "preset-text-with-image-v4-services-5"
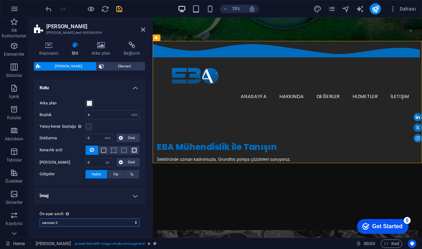
click at [111, 224] on select "boxed default about-image-text services-5 Ön ayar sınıfı ekle" at bounding box center [90, 223] width 100 height 8
click at [114, 203] on h4 "İmaj" at bounding box center [89, 196] width 111 height 17
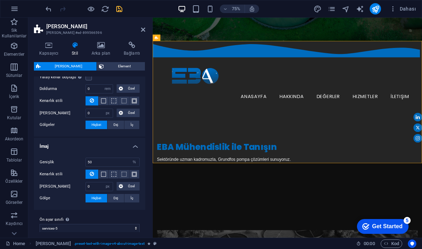
scroll to position [122, 0]
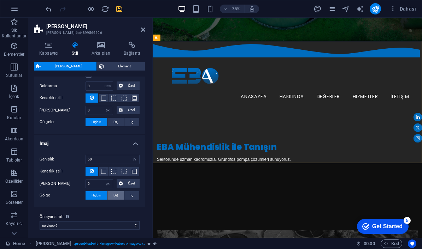
click at [117, 198] on span "Dış" at bounding box center [115, 195] width 5 height 8
type input "2"
type input "4"
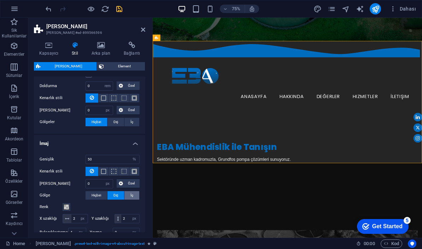
click at [132, 196] on span "İç" at bounding box center [131, 195] width 3 height 8
click at [89, 193] on button "Hiçbiri" at bounding box center [96, 195] width 22 height 8
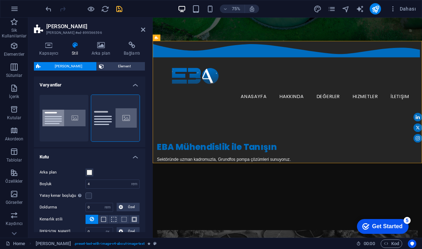
scroll to position [0, 0]
click at [52, 46] on icon at bounding box center [49, 45] width 30 height 7
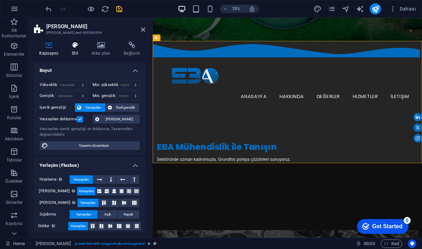
click at [78, 49] on h4 "Stil" at bounding box center [76, 49] width 20 height 15
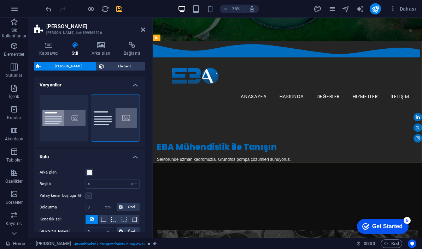
click at [87, 198] on label at bounding box center [88, 196] width 6 height 6
click at [0, 0] on input "Yatay kenar boşluğu Şayet "İçerik genişliği" kapsayıcıları, "Varsayılan" olarak…" at bounding box center [0, 0] width 0 height 0
click at [87, 198] on label at bounding box center [88, 196] width 6 height 6
click at [0, 0] on input "Yatay kenar boşluğu Şayet "İçerik genişliği" kapsayıcıları, "Varsayılan" olarak…" at bounding box center [0, 0] width 0 height 0
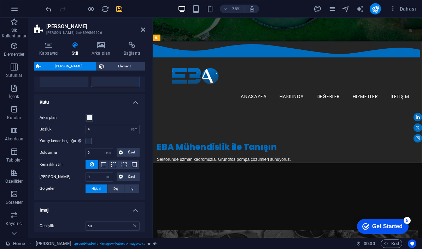
scroll to position [54, 0]
click at [91, 119] on span at bounding box center [90, 119] width 6 height 6
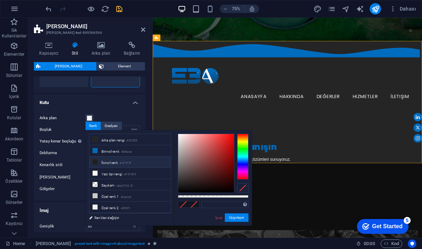
click at [98, 161] on li "İkincil renk #1F1F1F" at bounding box center [129, 162] width 81 height 11
click at [97, 140] on span at bounding box center [95, 140] width 6 height 6
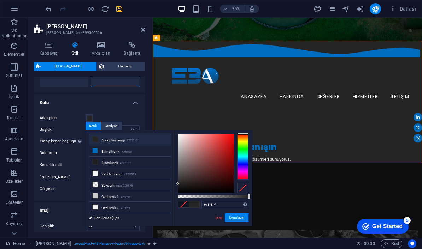
type input "#252525"
click at [219, 218] on link "İptal" at bounding box center [219, 217] width 8 height 5
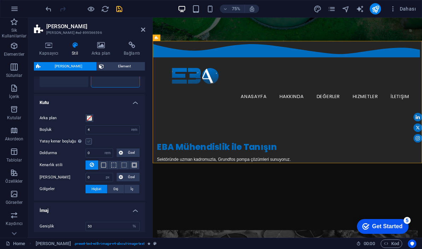
click at [88, 143] on label at bounding box center [88, 141] width 6 height 6
click at [0, 0] on input "Yatay kenar boşluğu Şayet "İçerik genişliği" kapsayıcıları, "Varsayılan" olarak…" at bounding box center [0, 0] width 0 height 0
click at [89, 140] on label at bounding box center [88, 141] width 6 height 6
click at [0, 0] on input "Yatay kenar boşluğu Şayet "İçerik genişliği" kapsayıcıları, "Varsayılan" olarak…" at bounding box center [0, 0] width 0 height 0
click at [100, 168] on button at bounding box center [104, 165] width 10 height 8
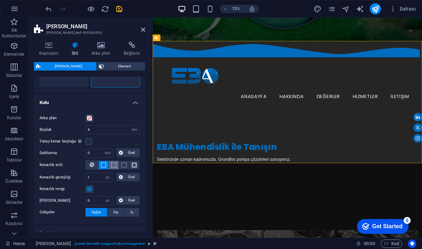
click at [117, 167] on button at bounding box center [114, 165] width 10 height 8
click at [119, 167] on button at bounding box center [124, 165] width 10 height 8
click at [88, 162] on button at bounding box center [91, 165] width 13 height 9
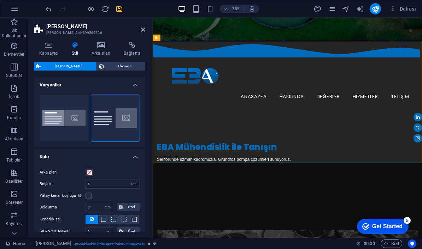
scroll to position [0, 0]
click at [66, 115] on button "Boxed" at bounding box center [64, 118] width 49 height 47
type input "0"
type input "2.5"
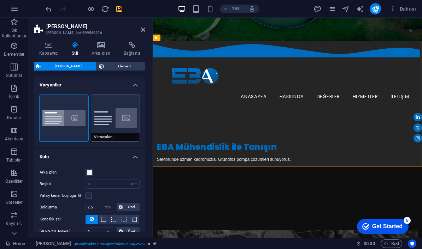
click at [116, 124] on button "Varsayılan" at bounding box center [115, 118] width 49 height 47
type input "2"
type input "0"
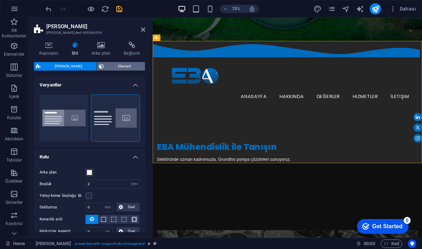
click at [124, 66] on span "Element" at bounding box center [124, 66] width 37 height 8
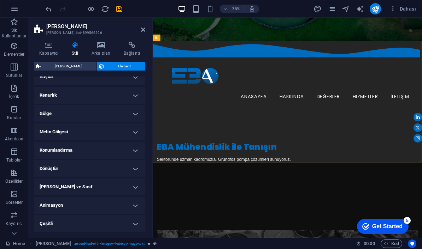
scroll to position [72, 0]
click at [116, 202] on h4 "Animasyon" at bounding box center [89, 205] width 111 height 17
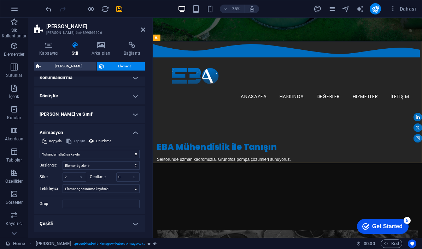
scroll to position [144, 0]
click at [122, 224] on h4 "Çeşitli" at bounding box center [89, 224] width 111 height 17
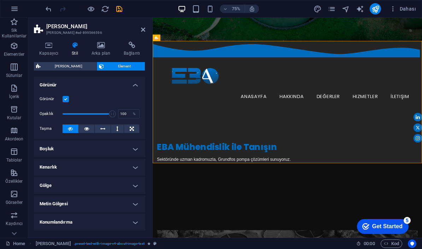
scroll to position [0, 0]
drag, startPoint x: 145, startPoint y: 33, endPoint x: 117, endPoint y: 15, distance: 33.3
click at [145, 33] on link at bounding box center [143, 30] width 4 height 6
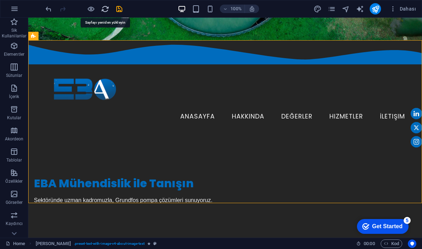
click at [108, 9] on icon "reload" at bounding box center [105, 9] width 8 height 8
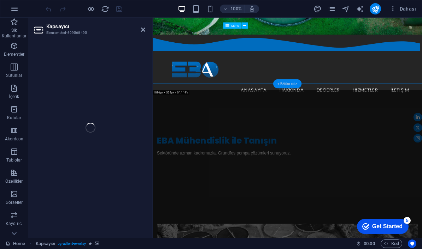
select select "header"
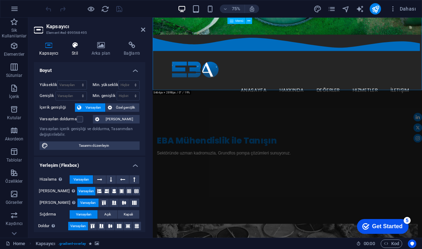
click at [76, 45] on icon at bounding box center [74, 45] width 17 height 7
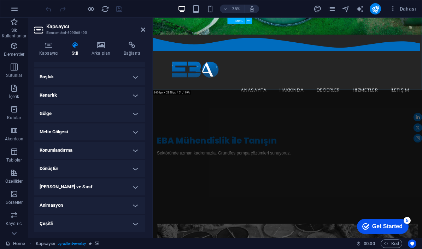
scroll to position [57, 0]
click at [110, 193] on h4 "[PERSON_NAME] ve Sınıf" at bounding box center [89, 187] width 111 height 17
click at [112, 189] on h4 "[PERSON_NAME] ve Sınıf" at bounding box center [89, 185] width 111 height 13
click at [112, 171] on h4 "Dönüştür" at bounding box center [89, 169] width 111 height 17
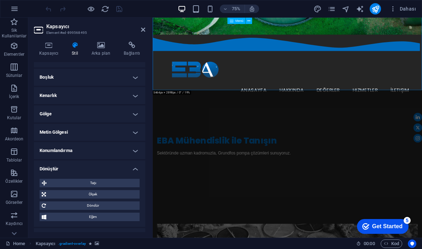
click at [112, 171] on h4 "Dönüştür" at bounding box center [89, 167] width 111 height 13
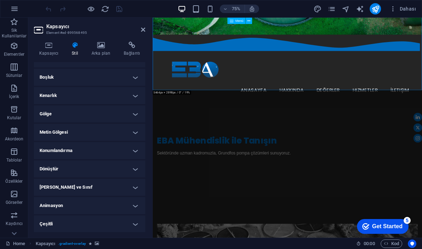
click at [113, 152] on h4 "Konumlandırma" at bounding box center [89, 150] width 111 height 17
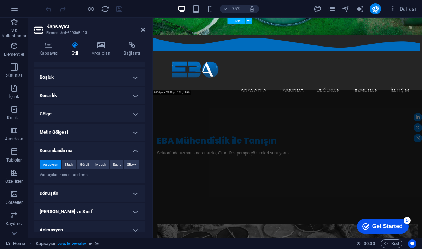
click at [113, 137] on h4 "Metin Gölgesi" at bounding box center [89, 132] width 111 height 17
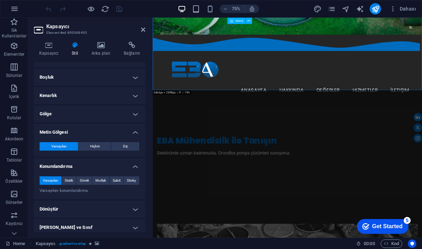
click at [122, 119] on h4 "Gölge" at bounding box center [89, 114] width 111 height 17
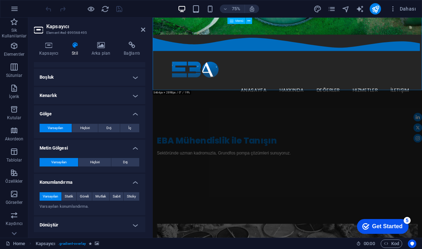
click at [120, 99] on h4 "Kenarlık" at bounding box center [89, 95] width 111 height 17
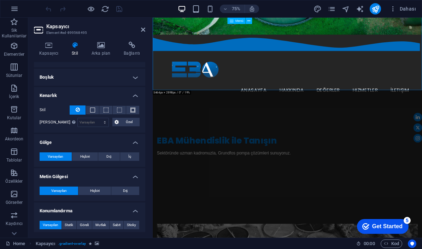
click at [119, 81] on h4 "Boşluk" at bounding box center [89, 77] width 111 height 17
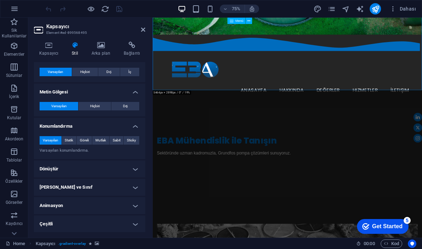
click at [111, 164] on h4 "Dönüştür" at bounding box center [89, 169] width 111 height 17
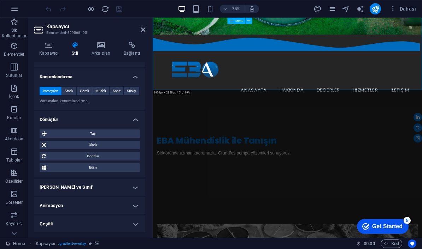
click at [111, 184] on h4 "[PERSON_NAME] ve Sınıf" at bounding box center [89, 187] width 111 height 17
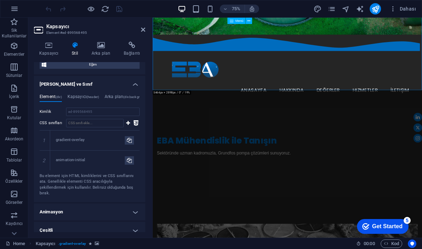
scroll to position [322, 0]
click at [111, 204] on h4 "Animasyon" at bounding box center [89, 212] width 111 height 17
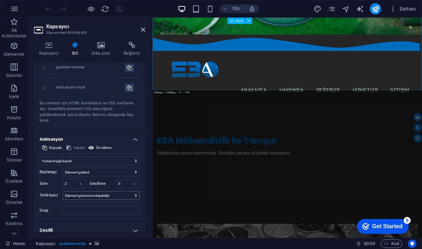
scroll to position [395, 0]
click at [116, 226] on h4 "Çeşitli" at bounding box center [89, 231] width 111 height 17
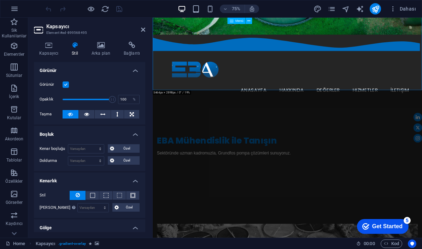
scroll to position [0, 0]
click at [102, 47] on icon at bounding box center [100, 45] width 29 height 7
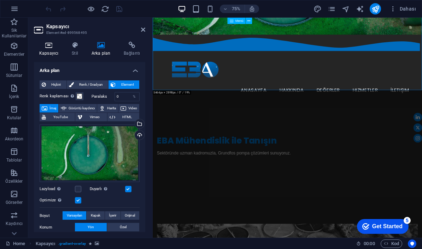
click at [56, 52] on h4 "Kapsayıcı" at bounding box center [50, 49] width 32 height 15
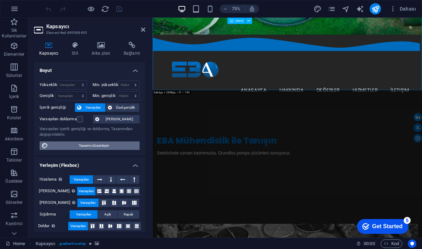
click at [104, 145] on span "Tasarımı düzenleyin" at bounding box center [93, 146] width 87 height 8
select select "rem"
select select "ease-in-out"
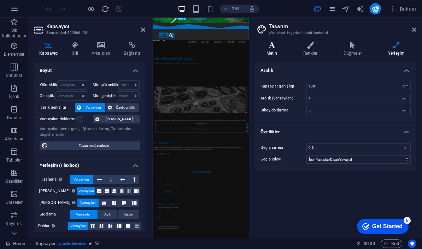
click at [262, 55] on h4 "Metin" at bounding box center [273, 49] width 37 height 15
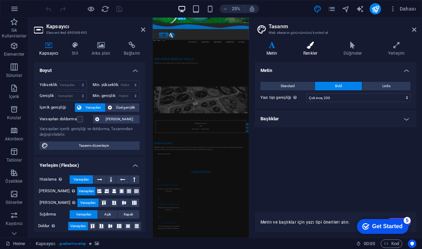
click at [304, 53] on h4 "Renkler" at bounding box center [311, 49] width 40 height 15
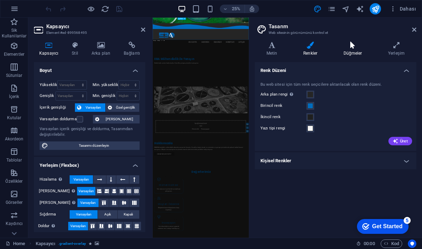
click at [361, 55] on h4 "Düğmeler" at bounding box center [354, 49] width 45 height 15
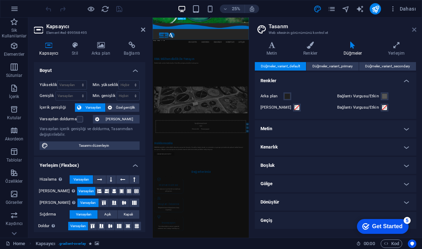
click at [414, 32] on icon at bounding box center [414, 30] width 4 height 6
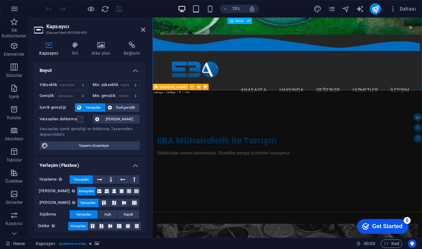
click at [66, 43] on h4 "Kapsayıcı" at bounding box center [50, 49] width 32 height 15
click at [72, 44] on icon at bounding box center [74, 45] width 17 height 7
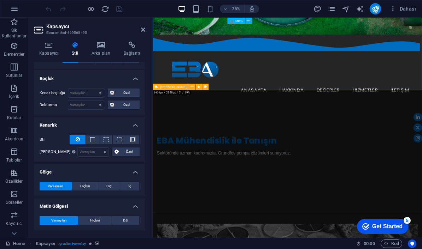
scroll to position [65, 0]
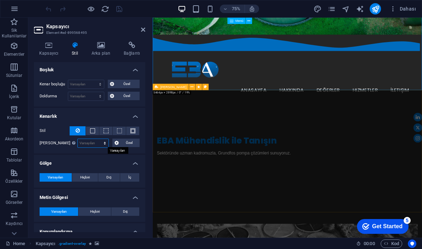
click at [101, 143] on select "Varsayılan px rem % vh vw Özel" at bounding box center [93, 143] width 31 height 8
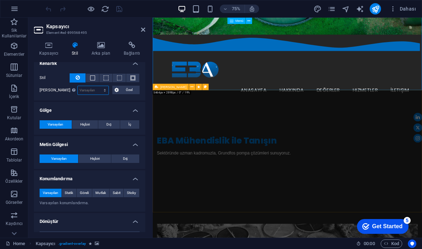
scroll to position [121, 0]
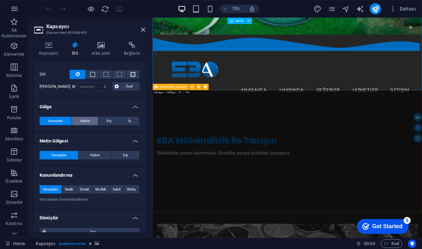
click at [92, 123] on button "Hiçbiri" at bounding box center [85, 121] width 26 height 8
click at [57, 123] on span "Varsayılan" at bounding box center [56, 121] width 16 height 8
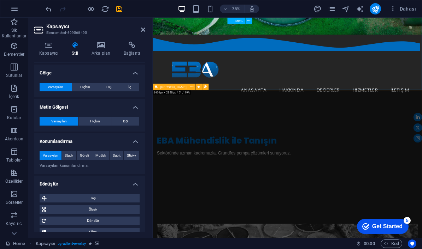
scroll to position [182, 0]
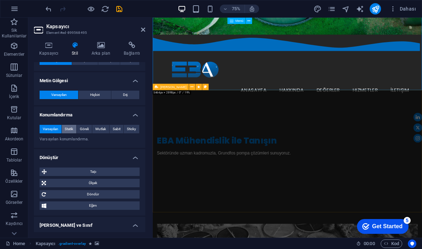
click at [70, 129] on span "Statik" at bounding box center [69, 129] width 8 height 8
click at [52, 129] on span "Varsayılan" at bounding box center [51, 129] width 16 height 8
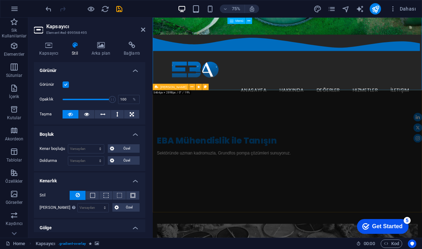
scroll to position [0, 0]
click at [52, 50] on h4 "Kapsayıcı" at bounding box center [50, 49] width 32 height 15
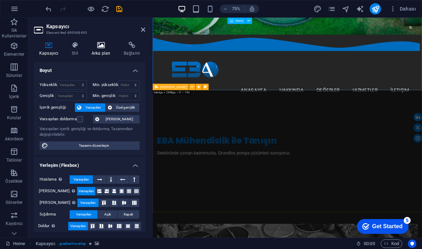
click at [106, 48] on icon at bounding box center [100, 45] width 29 height 7
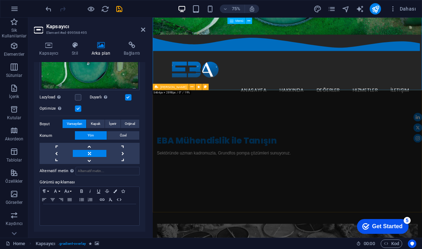
scroll to position [91, 0]
click at [98, 126] on span "Kapak" at bounding box center [96, 124] width 10 height 8
click at [81, 128] on span "Varsayılan" at bounding box center [75, 124] width 16 height 8
click at [89, 128] on button "Kapak" at bounding box center [96, 124] width 18 height 8
click at [69, 125] on span "Varsayılan" at bounding box center [75, 124] width 16 height 8
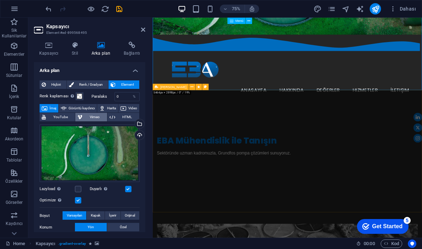
scroll to position [0, 0]
click at [130, 46] on icon at bounding box center [131, 45] width 27 height 7
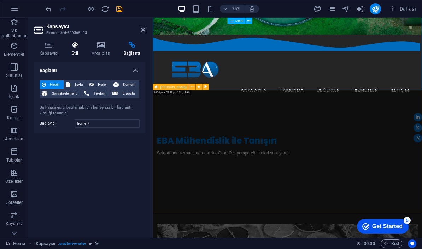
click at [77, 47] on icon at bounding box center [74, 45] width 17 height 7
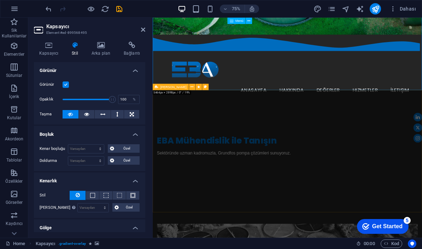
click at [144, 33] on header "Kapsayıcı Element #ed-899568495" at bounding box center [89, 27] width 111 height 18
click at [141, 29] on icon at bounding box center [143, 30] width 4 height 6
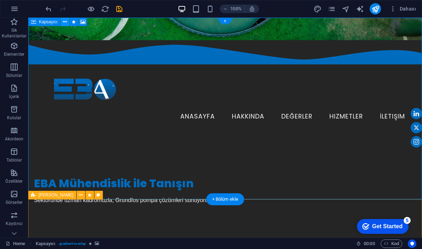
click at [63, 21] on icon at bounding box center [65, 21] width 4 height 7
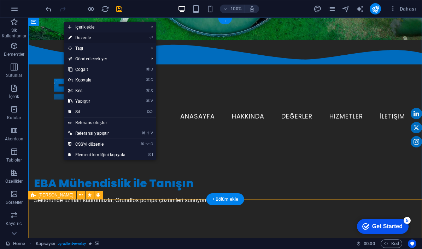
click at [83, 36] on link "⏎ Düzenle" at bounding box center [97, 37] width 66 height 11
select select "slide"
select select "s"
select select "scroll"
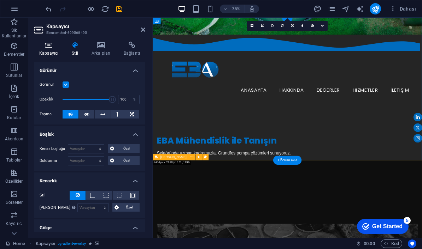
click at [48, 47] on icon at bounding box center [49, 45] width 30 height 7
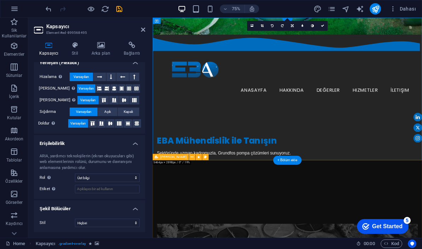
scroll to position [102, 0]
click at [124, 177] on select "Hiçbiri Alert Alt Bigi Article Banner Comment Complementary Dialog Marquee Pres…" at bounding box center [107, 178] width 65 height 8
select select "waves"
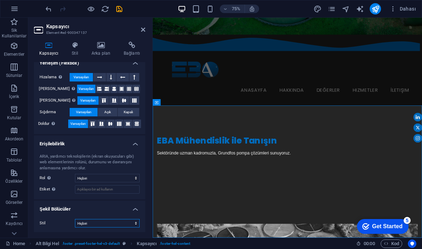
select select "blocks"
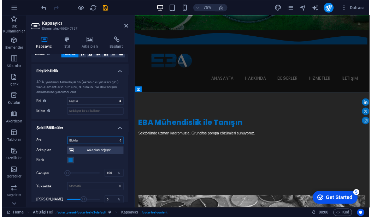
scroll to position [169, 0]
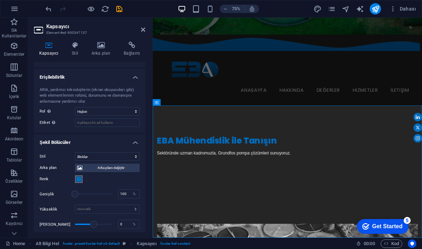
click at [79, 179] on span at bounding box center [79, 180] width 6 height 6
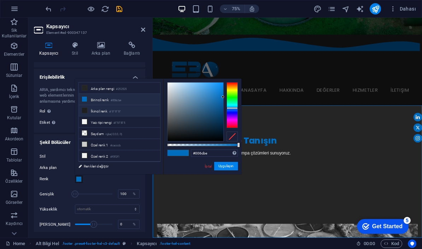
click at [86, 112] on icon at bounding box center [84, 110] width 5 height 5
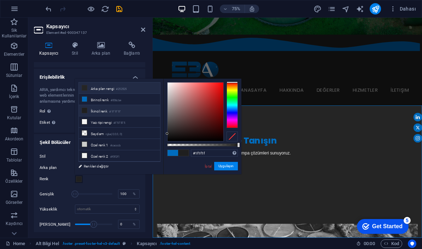
click at [85, 89] on icon at bounding box center [84, 87] width 5 height 5
type input "#252525"
drag, startPoint x: 228, startPoint y: 165, endPoint x: 90, endPoint y: 177, distance: 138.6
click at [228, 165] on button "Uygulayın" at bounding box center [226, 166] width 24 height 8
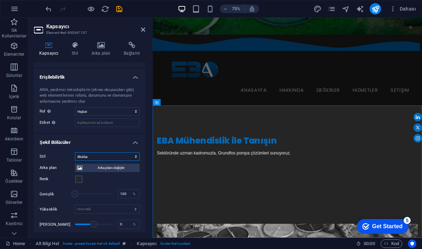
click at [97, 155] on select "Hiçbiri Üçgen Kare Çapraz Çokgen 1 Çokgen 2 Zikzak Çoklu Zikzaklar Dalgalar Çok…" at bounding box center [107, 157] width 65 height 8
click at [114, 156] on select "Hiçbiri Üçgen Kare Çapraz Çokgen 1 Çokgen 2 Zikzak Çoklu Zikzaklar Dalgalar Çok…" at bounding box center [107, 157] width 65 height 8
click at [119, 154] on select "Hiçbiri Üçgen Kare Çapraz Çokgen 1 Çokgen 2 Zikzak Çoklu Zikzaklar Dalgalar Çok…" at bounding box center [107, 157] width 65 height 8
click at [131, 155] on select "Hiçbiri Üçgen Kare Çapraz Çokgen 1 Çokgen 2 Zikzak Çoklu Zikzaklar Dalgalar Çok…" at bounding box center [107, 157] width 65 height 8
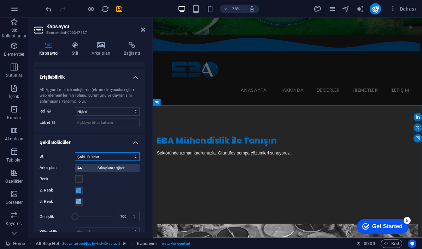
click at [135, 156] on select "Hiçbiri Üçgen Kare Çapraz Çokgen 1 Çokgen 2 Zikzak Çoklu Zikzaklar Dalgalar Çok…" at bounding box center [107, 157] width 65 height 8
click at [121, 154] on select "Hiçbiri Üçgen Kare Çapraz Çokgen 1 Çokgen 2 Zikzak Çoklu Zikzaklar Dalgalar Çok…" at bounding box center [107, 157] width 65 height 8
click at [135, 154] on select "Hiçbiri Üçgen Kare Çapraz Çokgen 1 Çokgen 2 Zikzak Çoklu Zikzaklar Dalgalar Çok…" at bounding box center [107, 157] width 65 height 8
click at [135, 156] on select "Hiçbiri Üçgen Kare Çapraz Çokgen 1 Çokgen 2 Zikzak Çoklu Zikzaklar Dalgalar Çok…" at bounding box center [107, 157] width 65 height 8
drag, startPoint x: 115, startPoint y: 158, endPoint x: 101, endPoint y: 155, distance: 14.8
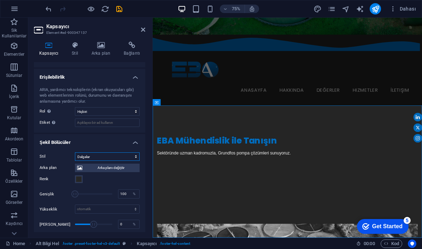
click at [115, 158] on select "Hiçbiri Üçgen Kare Çapraz Çokgen 1 Çokgen 2 Zikzak Çoklu Zikzaklar Dalgalar Çok…" at bounding box center [107, 157] width 65 height 8
click at [137, 155] on select "Hiçbiri Üçgen Kare Çapraz Çokgen 1 Çokgen 2 Zikzak Çoklu Zikzaklar Dalgalar Çok…" at bounding box center [107, 157] width 65 height 8
click at [130, 155] on select "Hiçbiri Üçgen Kare Çapraz Çokgen 1 Çokgen 2 Zikzak Çoklu Zikzaklar Dalgalar Çok…" at bounding box center [107, 157] width 65 height 8
select select "clouds"
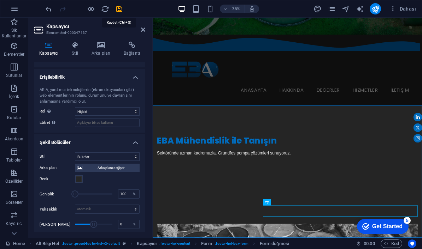
click at [118, 11] on icon "save" at bounding box center [119, 9] width 8 height 8
